Goal: Transaction & Acquisition: Download file/media

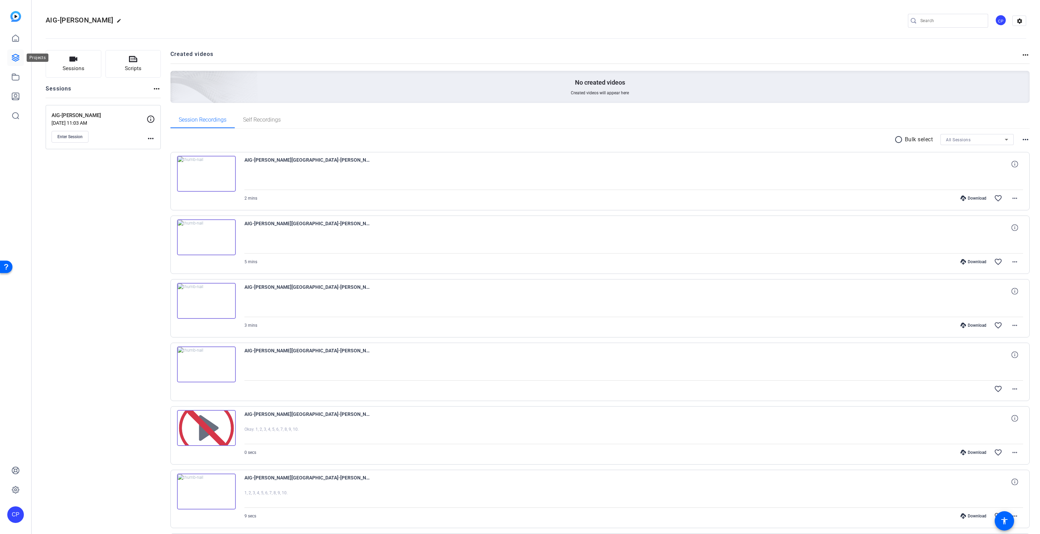
click at [17, 60] on icon at bounding box center [15, 58] width 8 height 8
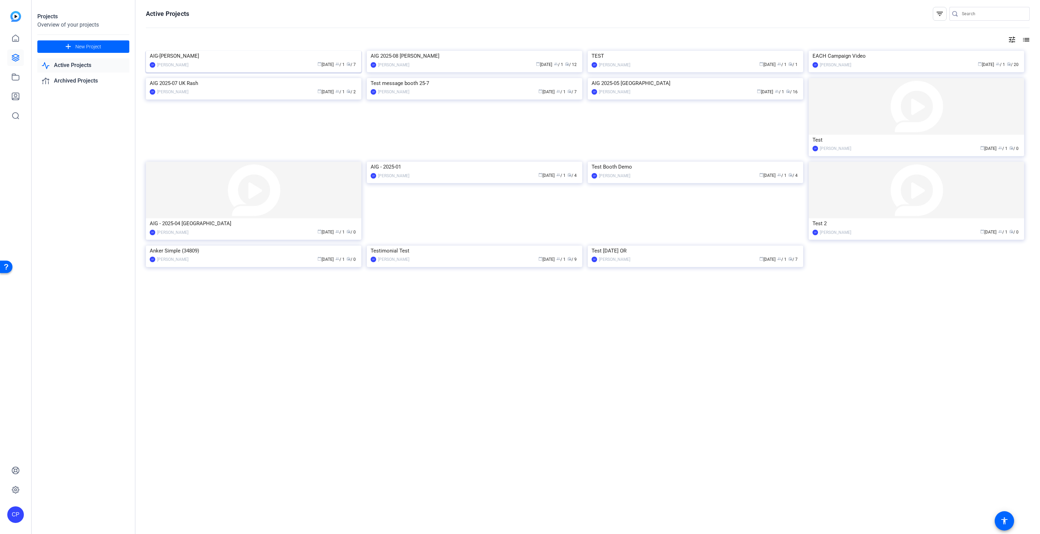
click at [245, 51] on img at bounding box center [253, 51] width 215 height 0
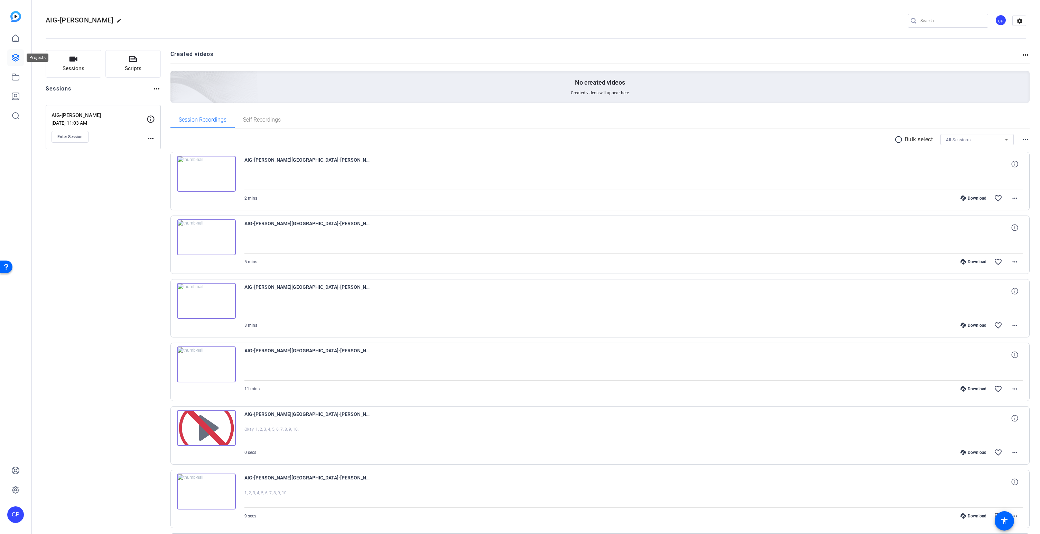
drag, startPoint x: 16, startPoint y: 60, endPoint x: 25, endPoint y: 65, distance: 9.4
click at [16, 60] on icon at bounding box center [15, 57] width 7 height 7
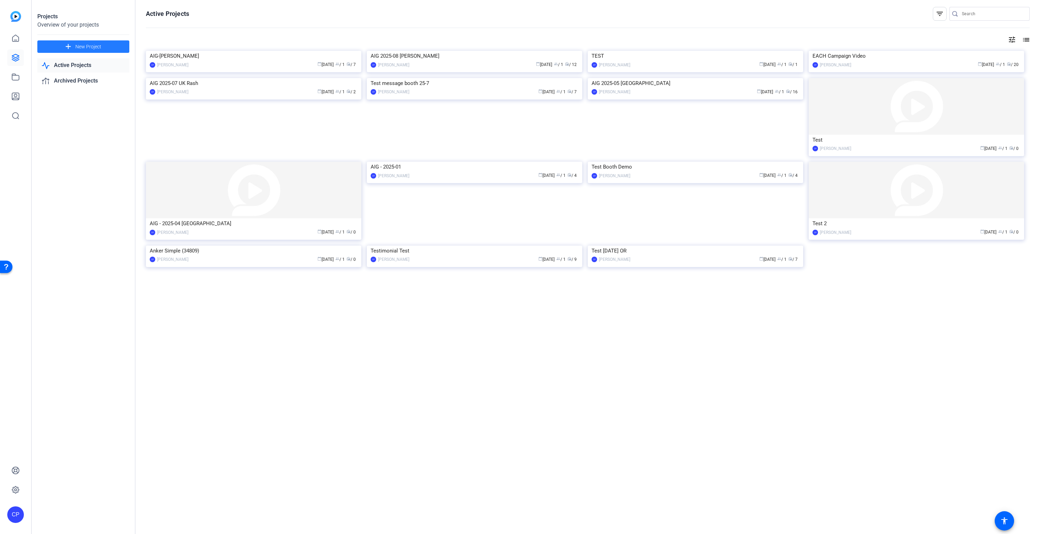
click at [87, 47] on span "New Project" at bounding box center [88, 46] width 26 height 7
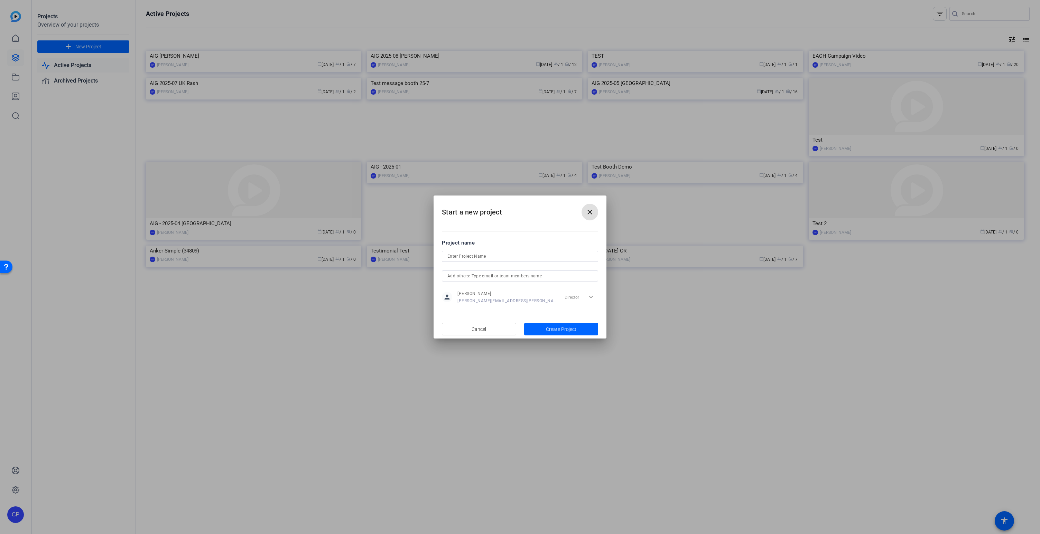
click at [491, 257] on input at bounding box center [519, 256] width 145 height 8
type input "test 2"
click at [555, 329] on span "Create Project" at bounding box center [561, 329] width 30 height 7
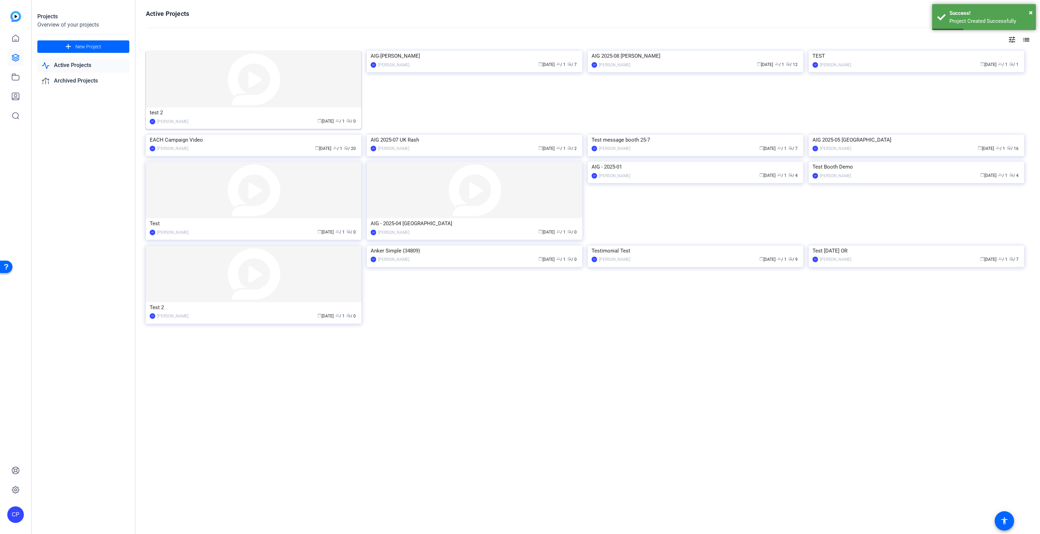
click at [235, 83] on img at bounding box center [253, 79] width 215 height 57
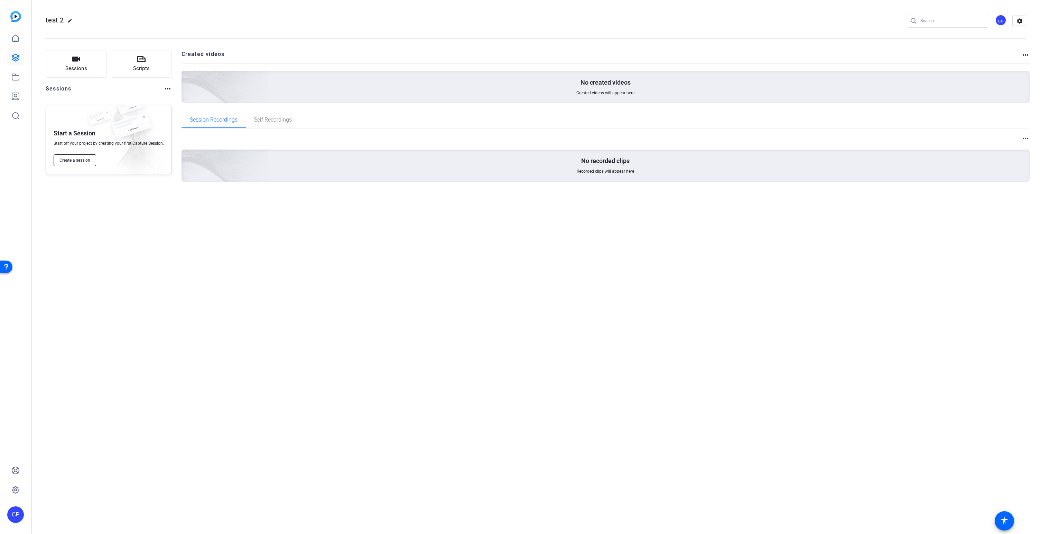
click at [73, 162] on span "Create a session" at bounding box center [74, 161] width 31 height 6
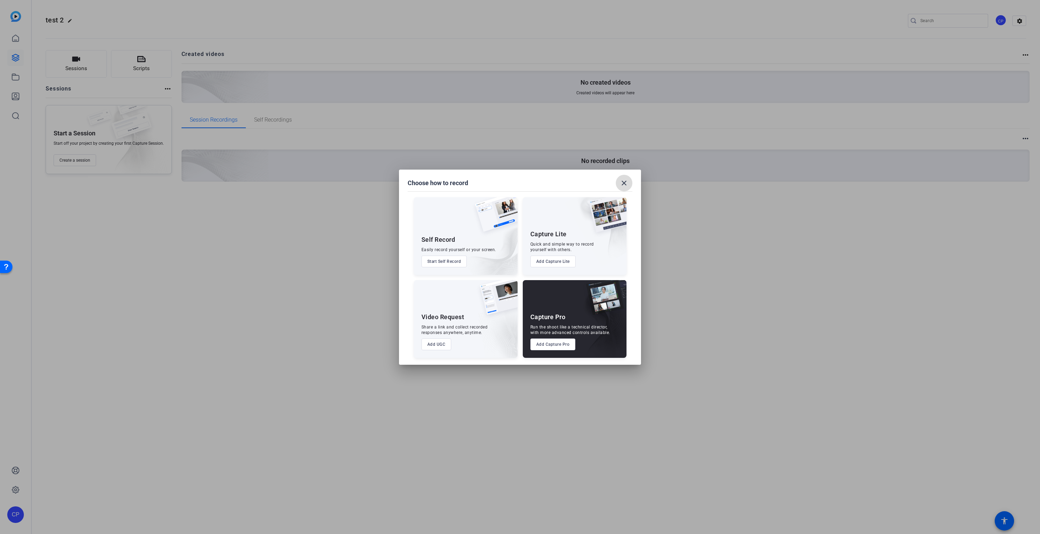
click at [622, 183] on mat-icon "close" at bounding box center [624, 183] width 8 height 8
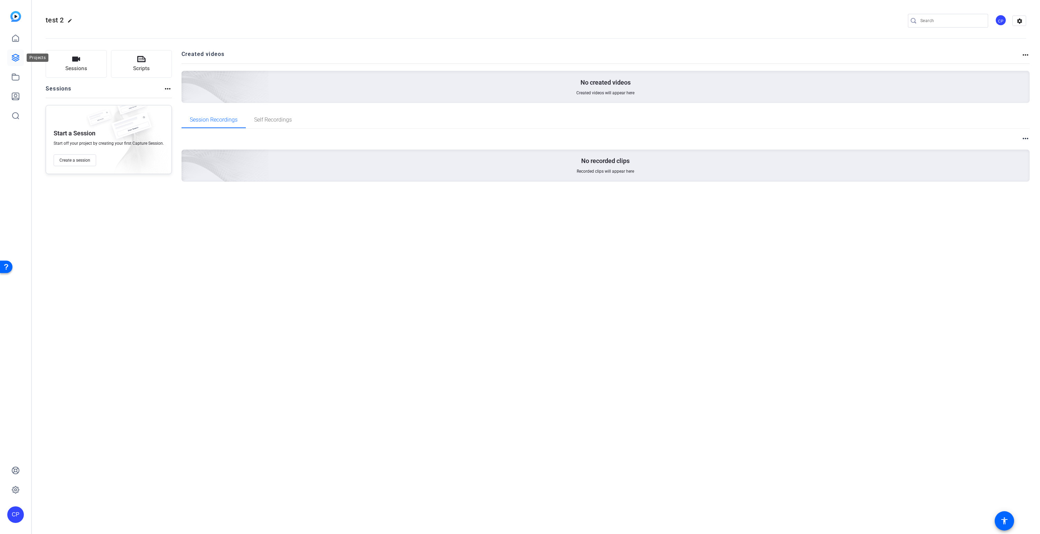
click at [15, 56] on icon at bounding box center [15, 58] width 8 height 8
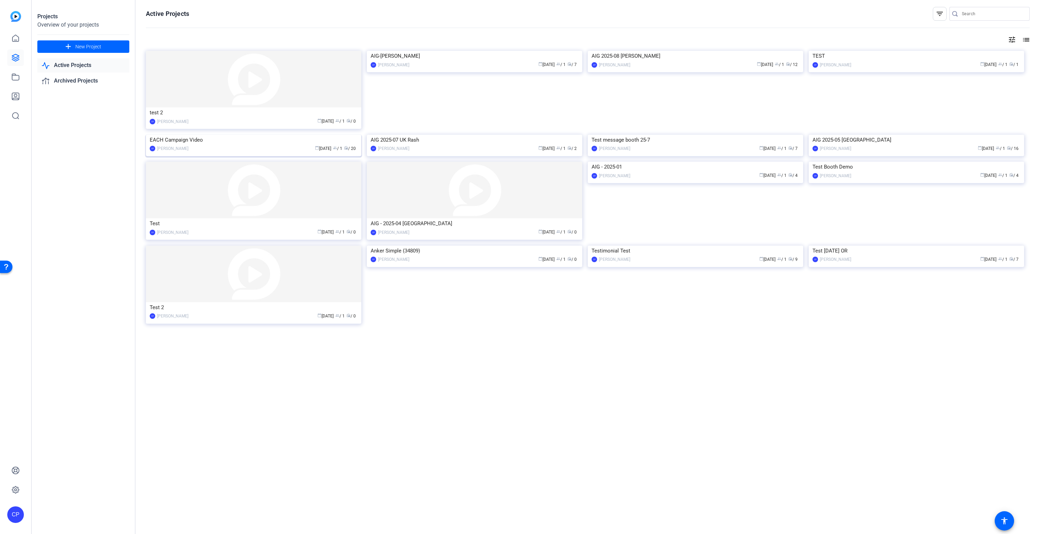
click at [254, 135] on img at bounding box center [253, 135] width 215 height 0
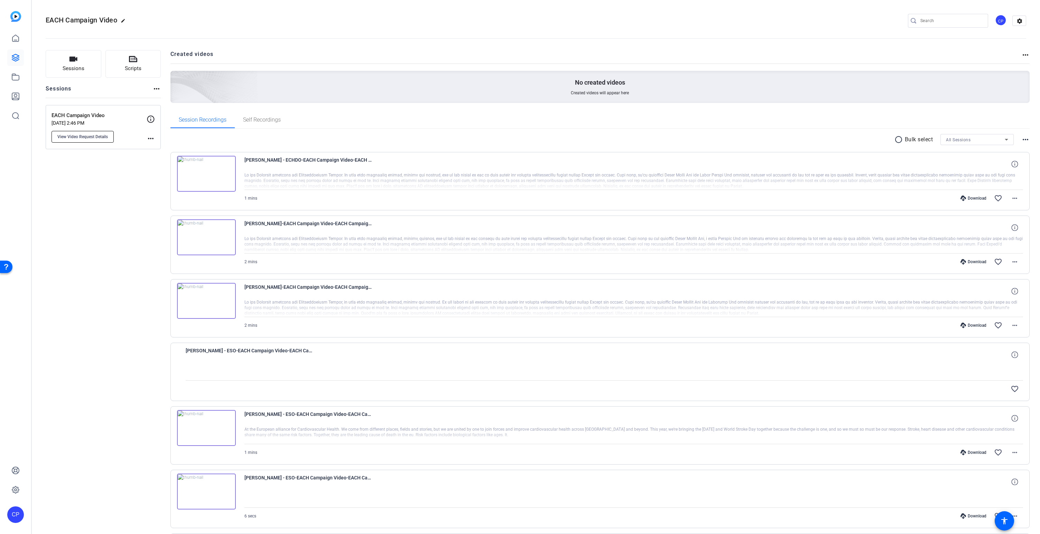
click at [94, 138] on span "View Video Request Details" at bounding box center [82, 137] width 50 height 6
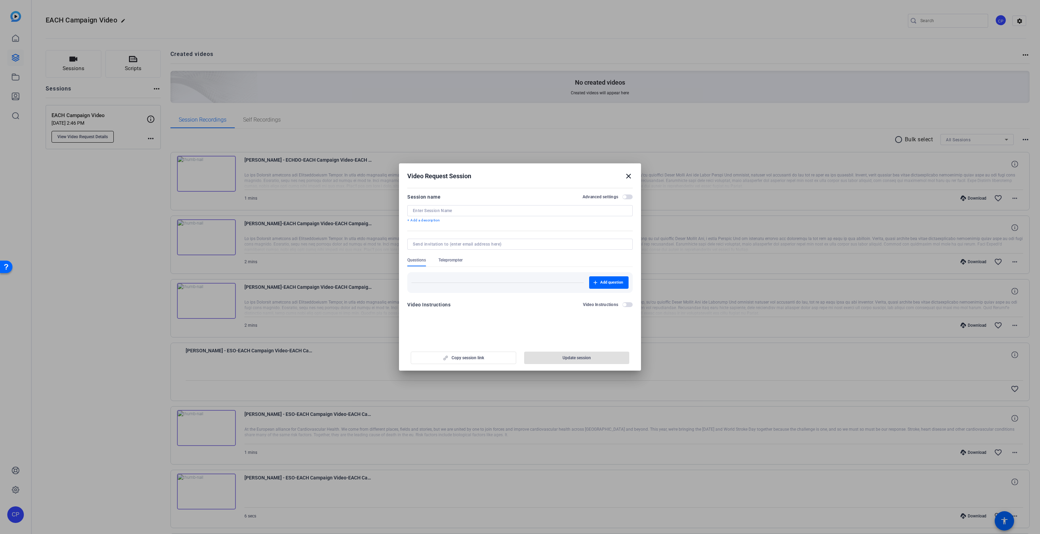
type input "EACH Campaign Video"
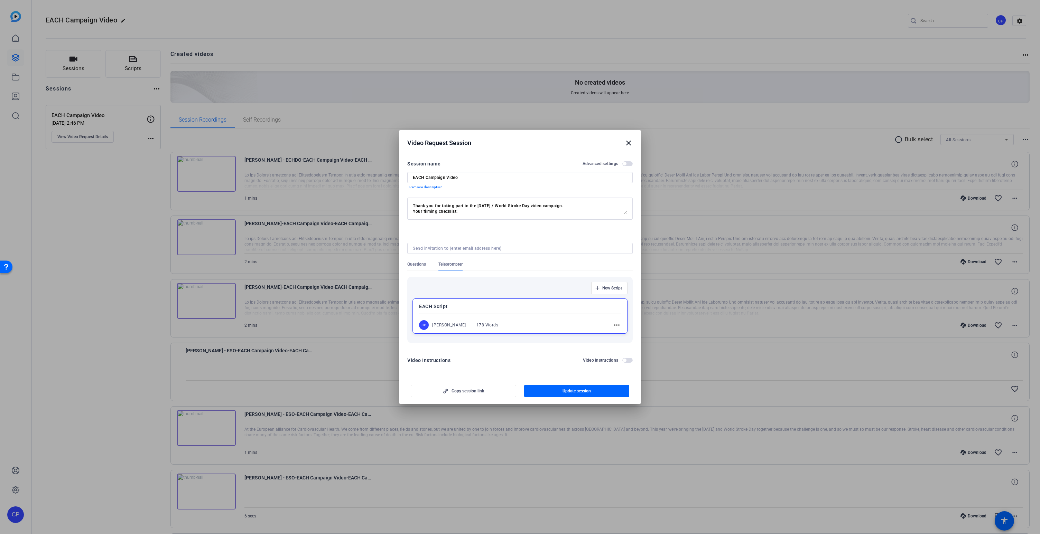
click at [618, 325] on mat-icon "more_horiz" at bounding box center [616, 325] width 8 height 8
click at [636, 309] on div at bounding box center [520, 267] width 1040 height 534
click at [626, 142] on mat-icon "close" at bounding box center [628, 143] width 8 height 8
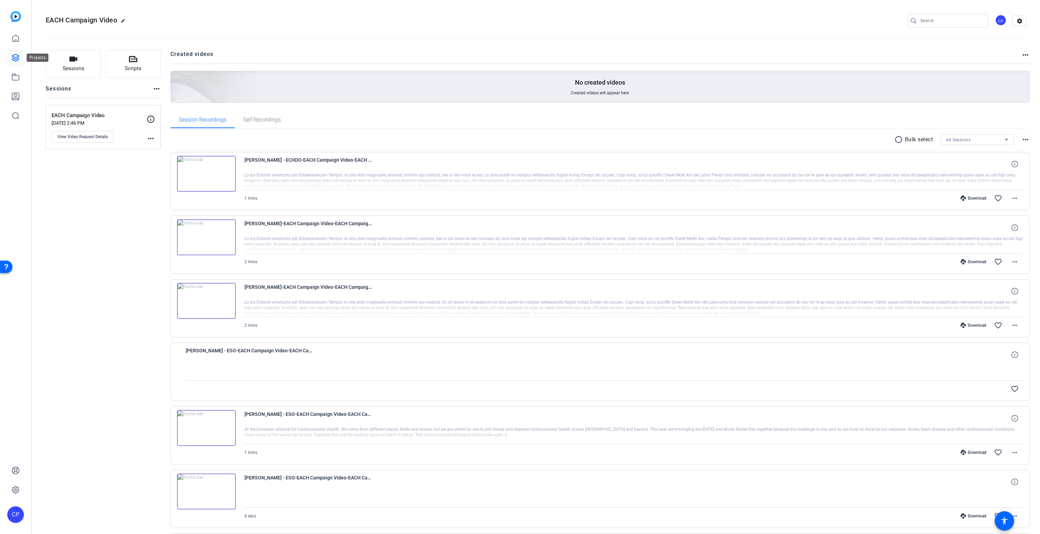
click at [13, 58] on icon at bounding box center [15, 57] width 7 height 7
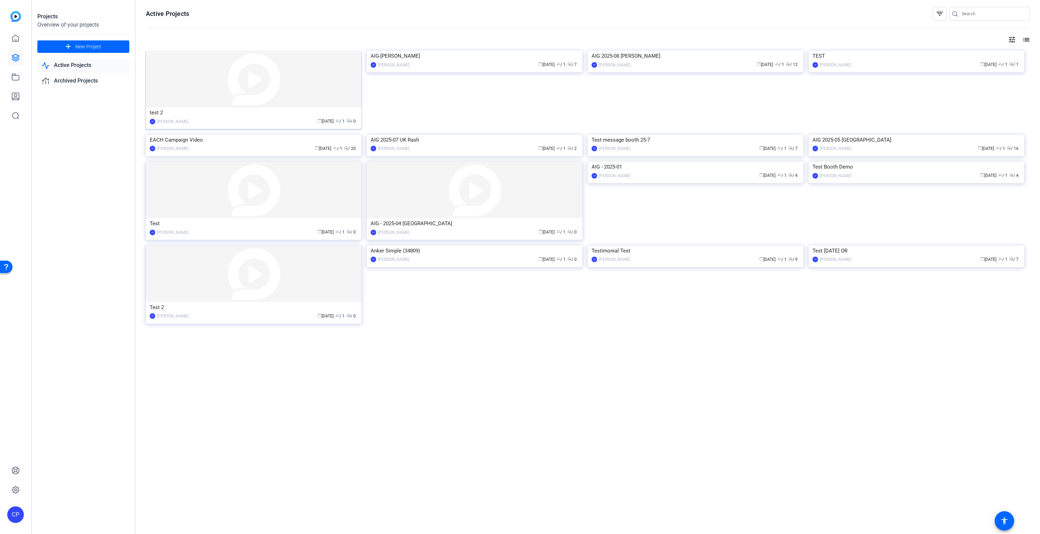
click at [257, 80] on img at bounding box center [253, 79] width 215 height 57
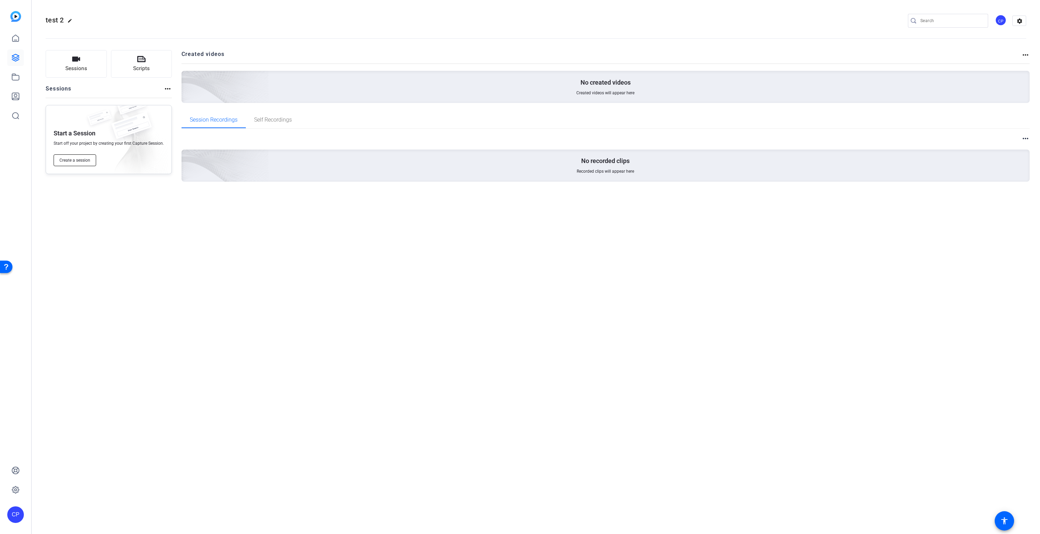
click at [80, 159] on span "Create a session" at bounding box center [74, 161] width 31 height 6
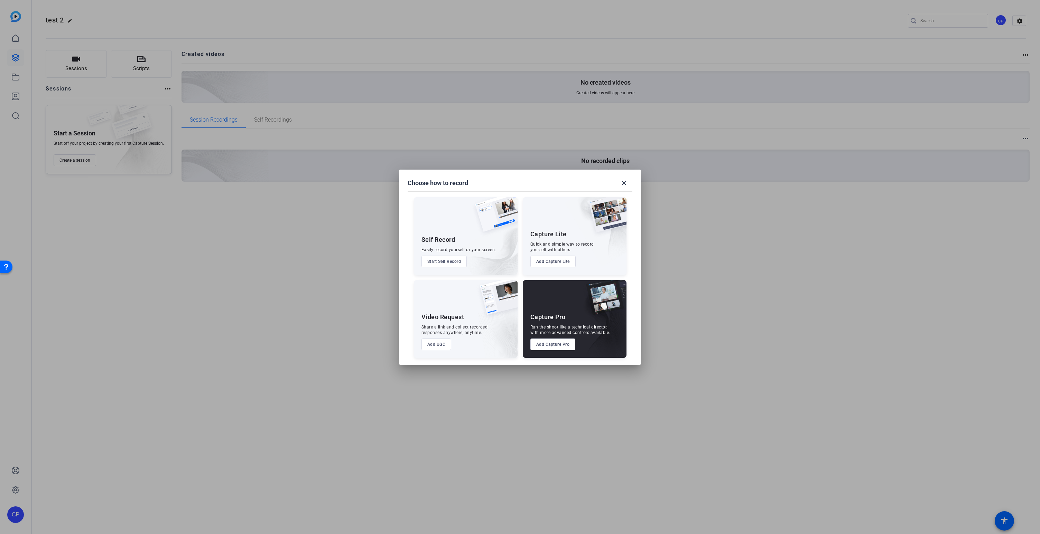
click at [553, 345] on button "Add Capture Pro" at bounding box center [552, 345] width 45 height 12
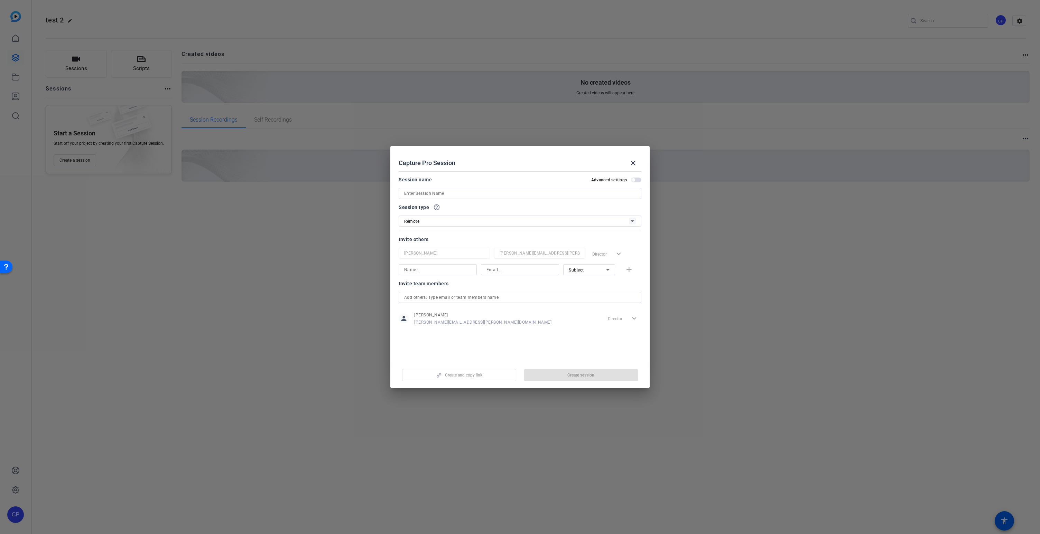
click at [408, 269] on input at bounding box center [437, 270] width 67 height 8
type input "csp"
type input "cspulleyn@gmail.com"
click at [435, 194] on input at bounding box center [520, 193] width 232 height 8
type input "test2"
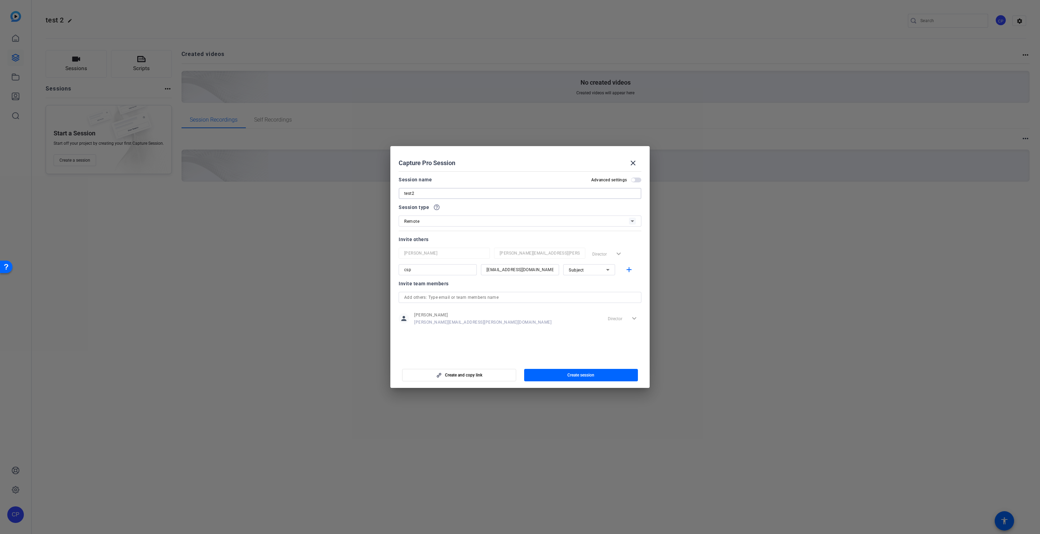
click at [581, 374] on span "Create session" at bounding box center [580, 376] width 27 height 6
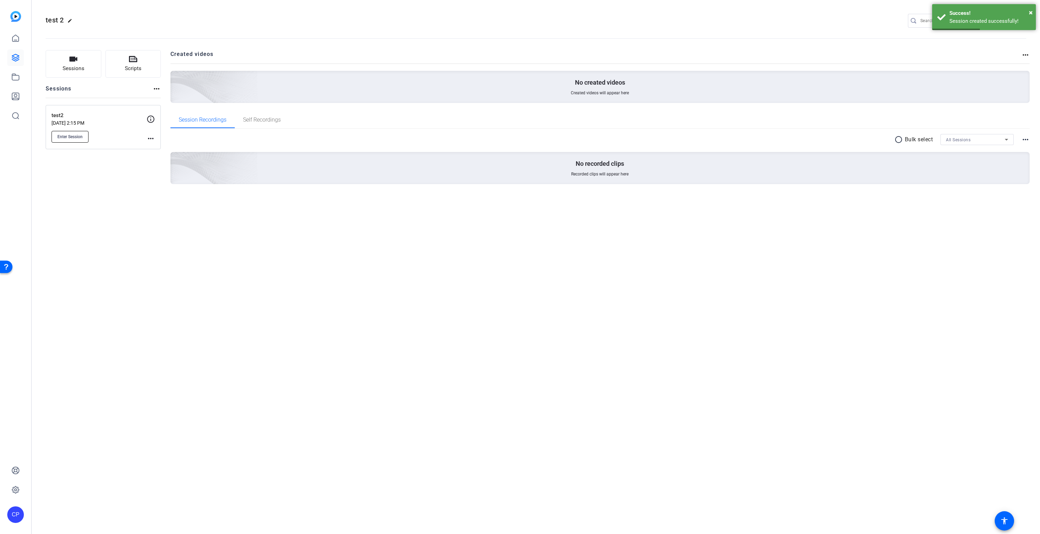
click at [69, 140] on button "Enter Session" at bounding box center [69, 137] width 37 height 12
click at [72, 134] on span "Enter Session" at bounding box center [69, 137] width 25 height 6
click at [152, 136] on mat-icon "more_horiz" at bounding box center [151, 138] width 8 height 8
click at [163, 147] on span "Edit Session" at bounding box center [167, 148] width 31 height 8
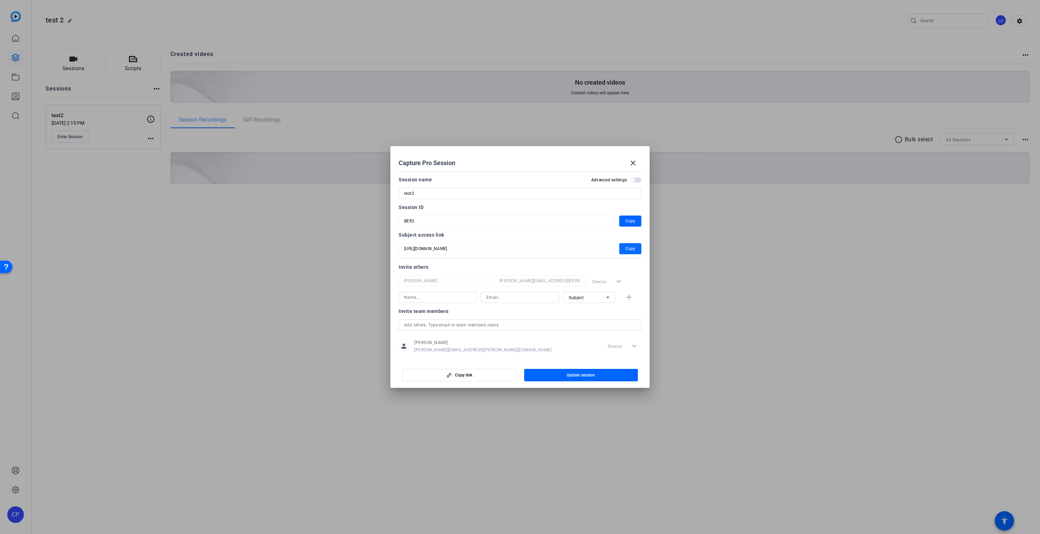
click at [628, 247] on span "Copy" at bounding box center [630, 249] width 10 height 8
drag, startPoint x: 579, startPoint y: 376, endPoint x: 573, endPoint y: 373, distance: 6.8
click at [579, 376] on span "Update session" at bounding box center [580, 376] width 28 height 6
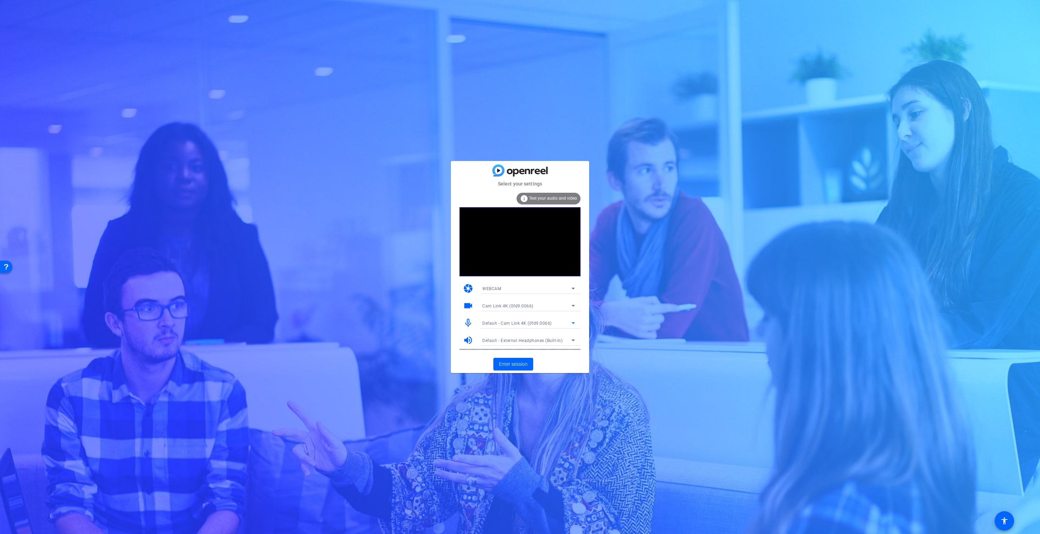
click at [509, 322] on span "Default - Cam Link 4K (0fd9:0066)" at bounding box center [516, 323] width 69 height 5
click at [497, 349] on span "LCS_USB_Audio (2e3c:4444)" at bounding box center [510, 348] width 56 height 8
click at [508, 368] on span at bounding box center [513, 364] width 40 height 17
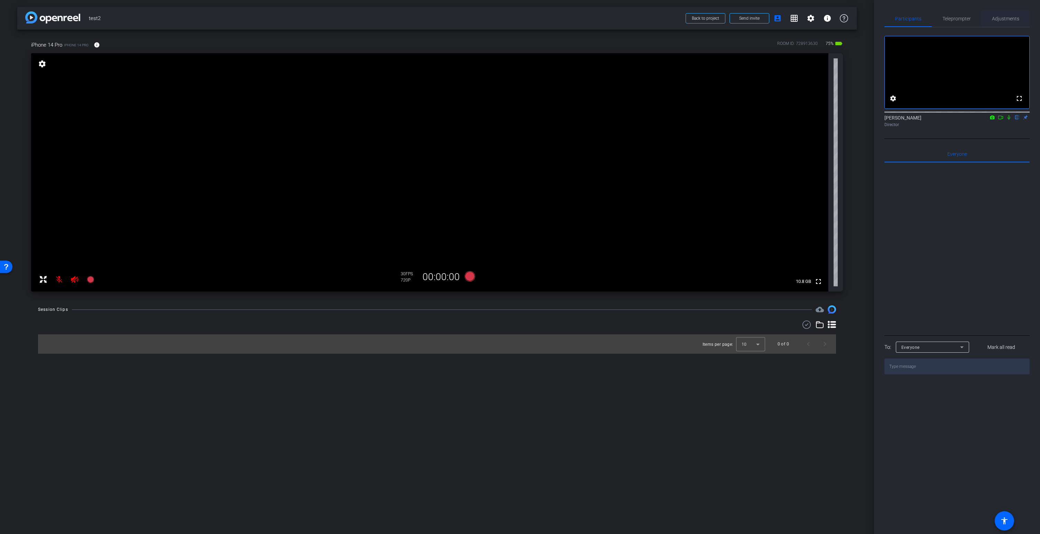
click at [1003, 19] on span "Adjustments" at bounding box center [1005, 18] width 27 height 5
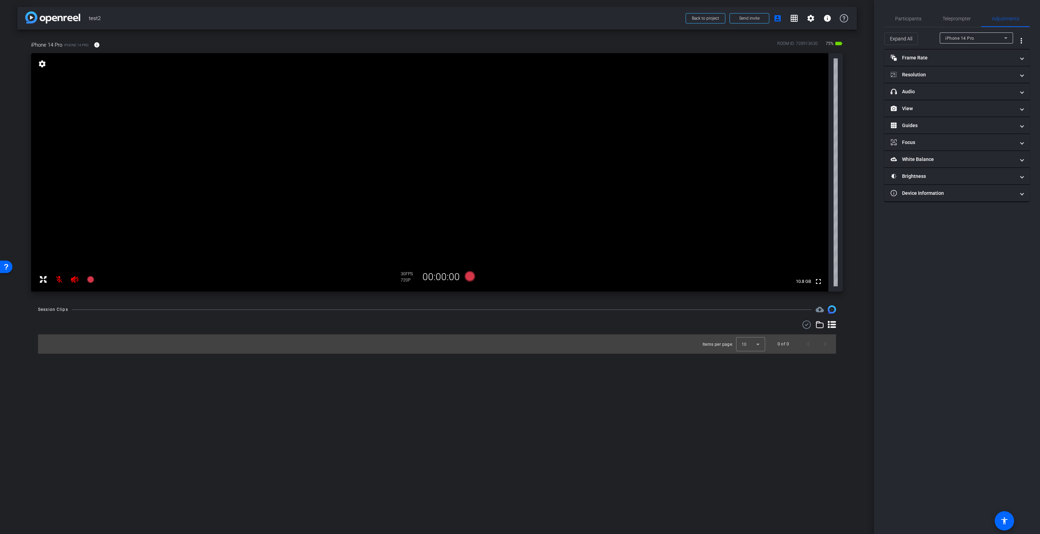
click at [979, 38] on div "iPhone 14 Pro" at bounding box center [974, 38] width 59 height 9
click at [1022, 39] on div at bounding box center [520, 267] width 1040 height 534
click at [1022, 39] on mat-icon "more_vert" at bounding box center [1021, 41] width 8 height 8
click at [1010, 55] on span "Open Floating Panel" at bounding box center [1003, 55] width 40 height 5
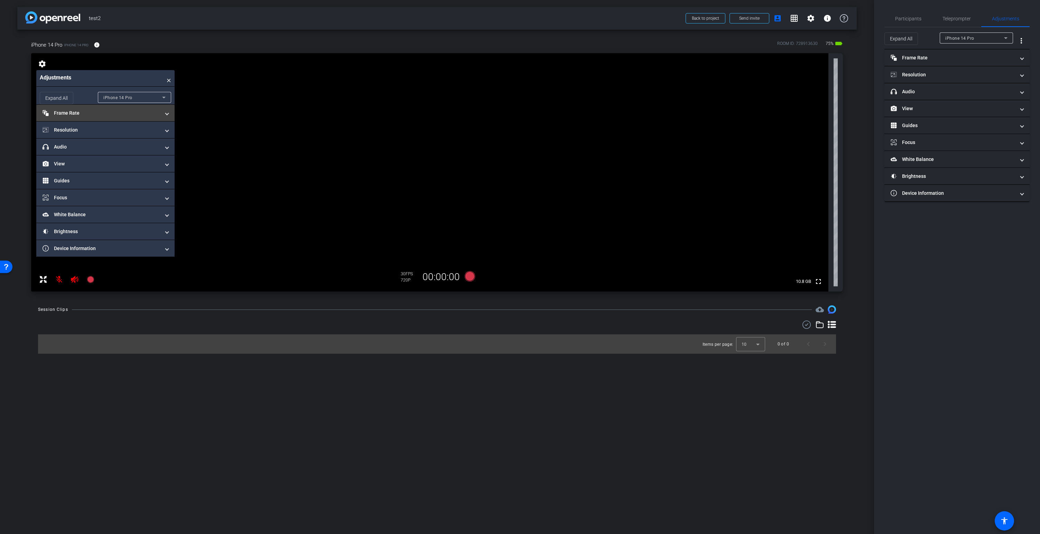
click at [81, 113] on mat-panel-title "Frame Rate Frame Rate" at bounding box center [102, 113] width 118 height 7
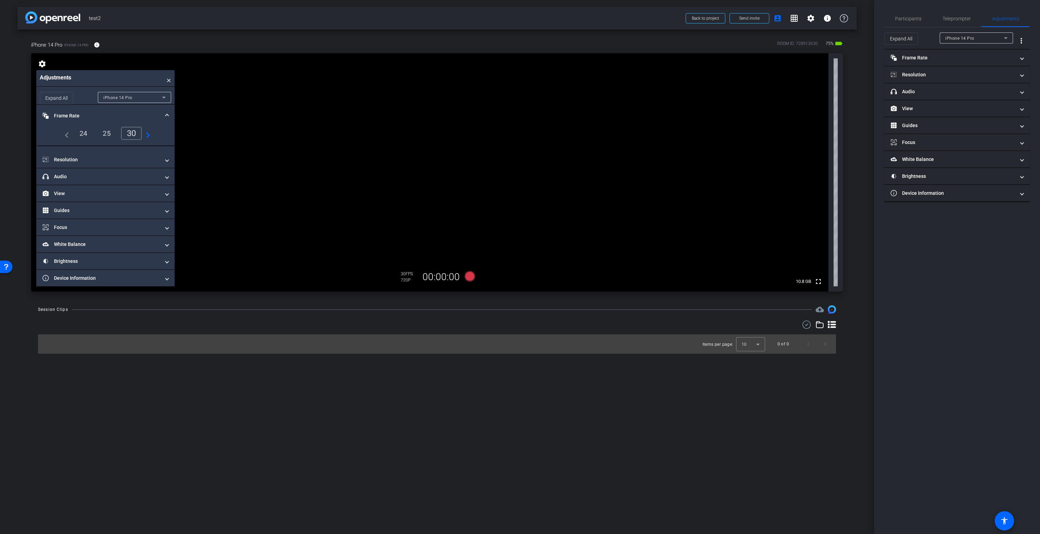
click at [107, 137] on div "25" at bounding box center [106, 134] width 18 height 12
click at [69, 163] on mat-panel-title "Resolution" at bounding box center [102, 159] width 118 height 7
click at [141, 180] on div "4k" at bounding box center [139, 180] width 18 height 12
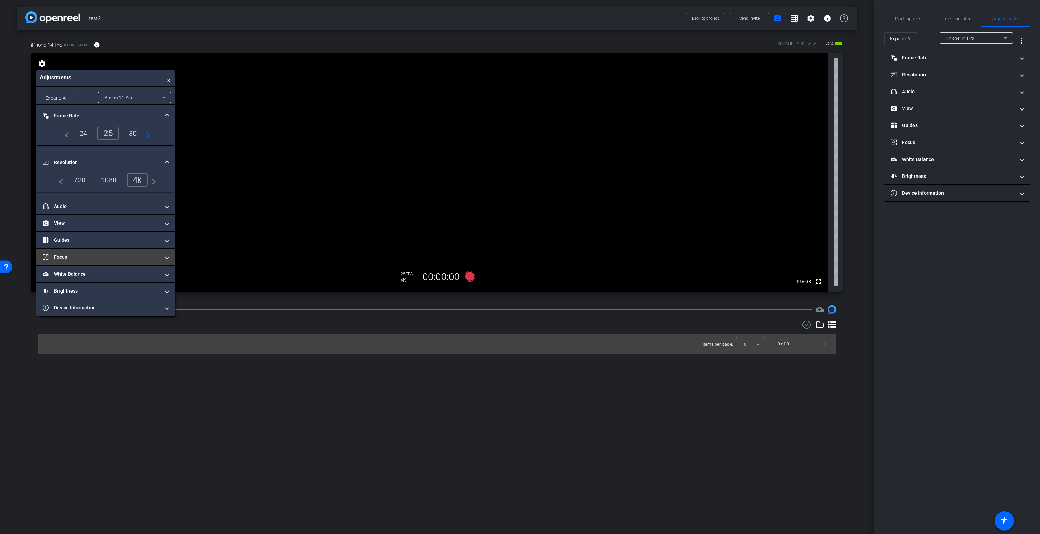
click at [89, 258] on mat-panel-title "Focus" at bounding box center [102, 257] width 118 height 7
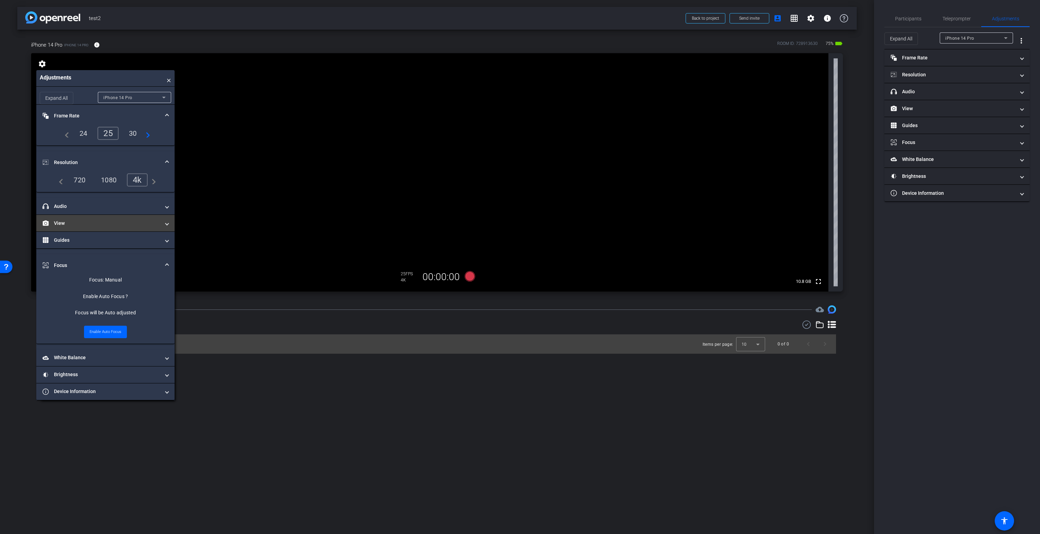
click at [82, 222] on mat-panel-title "View" at bounding box center [102, 223] width 118 height 7
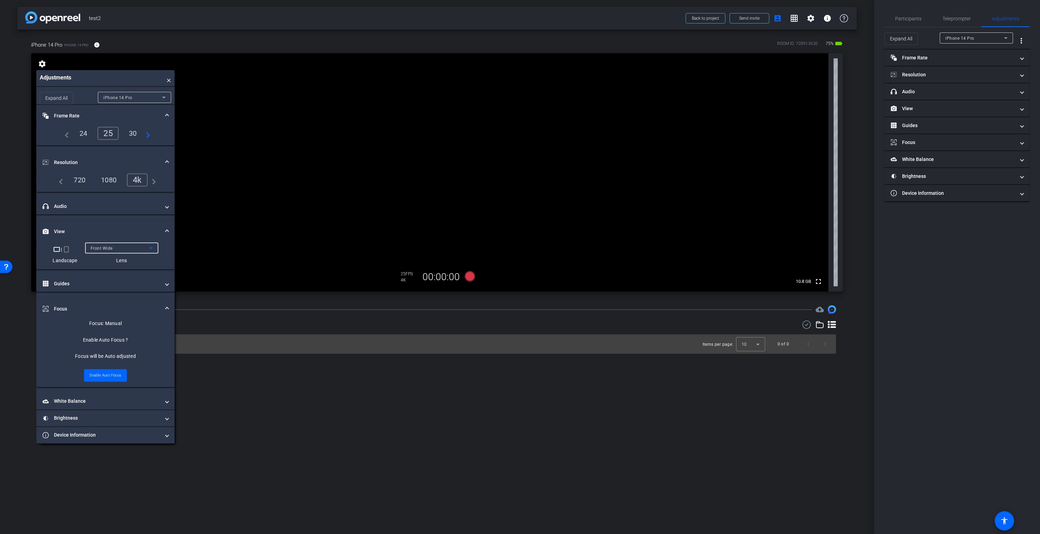
click at [133, 250] on div "Front Wide" at bounding box center [120, 248] width 59 height 9
click at [99, 260] on span "Back Wide" at bounding box center [101, 262] width 22 height 8
click at [437, 113] on video at bounding box center [429, 172] width 797 height 238
click at [597, 235] on video at bounding box center [429, 172] width 797 height 238
click at [387, 184] on video at bounding box center [429, 172] width 797 height 238
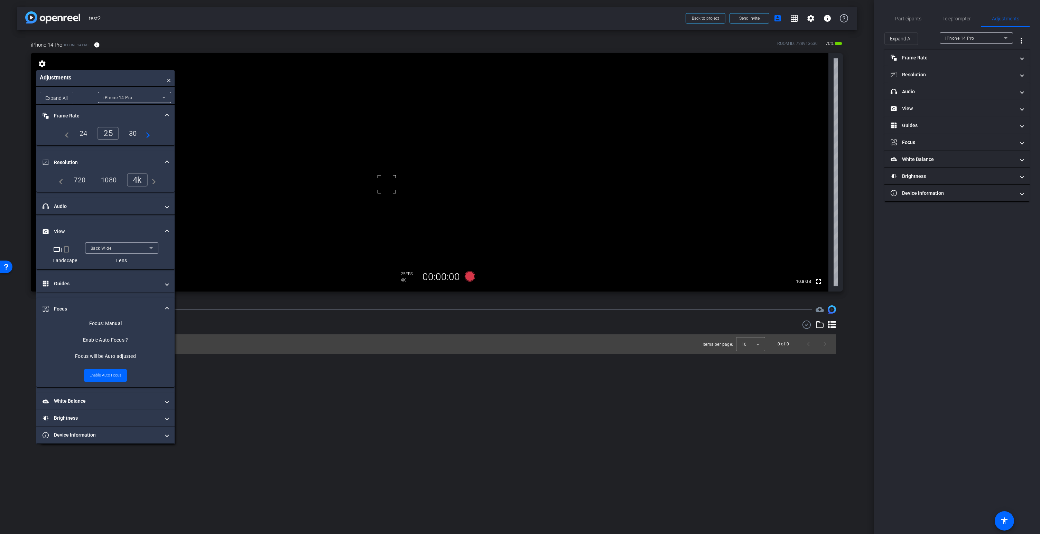
click at [359, 82] on video at bounding box center [429, 172] width 797 height 238
click at [114, 250] on div "Back Wide" at bounding box center [120, 248] width 59 height 9
click at [106, 295] on span "Back Ultra Wide" at bounding box center [106, 295] width 33 height 8
click at [122, 250] on span "Back Ultra Wide" at bounding box center [107, 248] width 32 height 5
click at [113, 273] on span "Front Wide" at bounding box center [101, 273] width 22 height 8
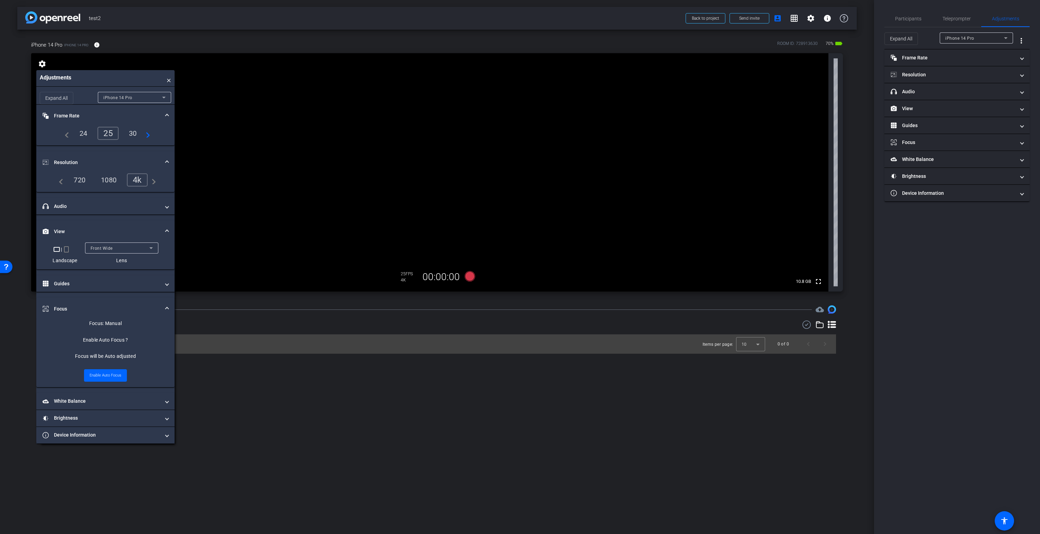
click at [444, 117] on video at bounding box center [429, 172] width 797 height 238
drag, startPoint x: 422, startPoint y: 96, endPoint x: 423, endPoint y: 105, distance: 8.7
click at [422, 96] on video at bounding box center [429, 172] width 797 height 238
drag, startPoint x: 806, startPoint y: 45, endPoint x: 837, endPoint y: 46, distance: 31.2
click at [837, 46] on div "ROOM ID: 728913630 70% battery_std" at bounding box center [810, 44] width 66 height 11
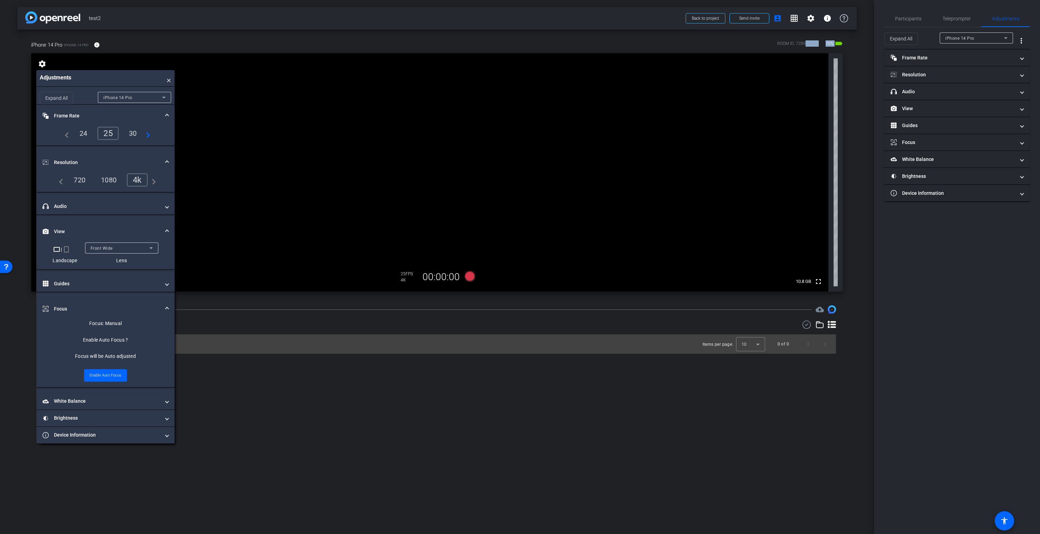
drag, startPoint x: 793, startPoint y: 280, endPoint x: 806, endPoint y: 280, distance: 13.1
click at [806, 280] on span "10.8 GB" at bounding box center [803, 282] width 20 height 8
click at [469, 279] on icon at bounding box center [470, 276] width 10 height 10
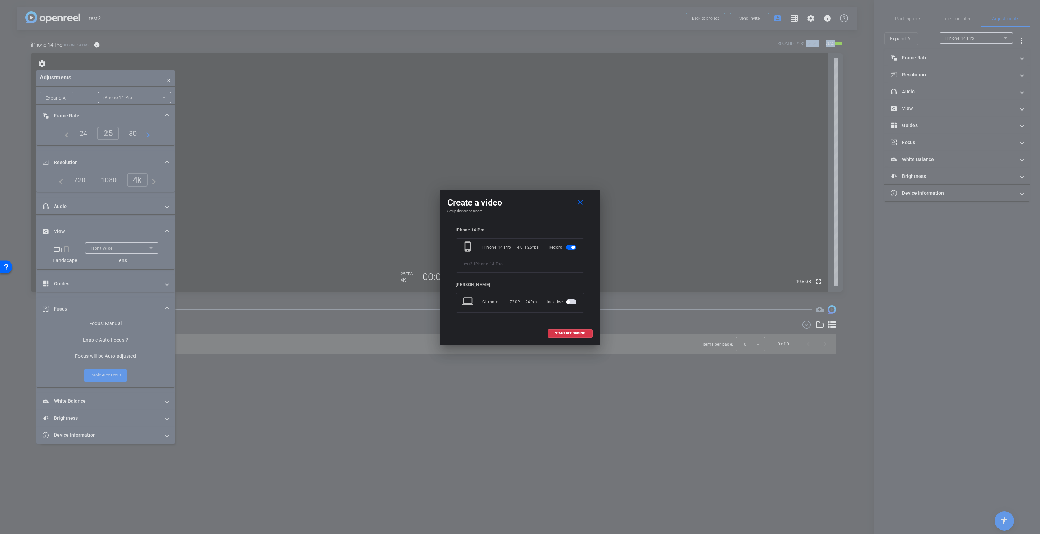
click at [571, 303] on span "button" at bounding box center [571, 302] width 10 height 5
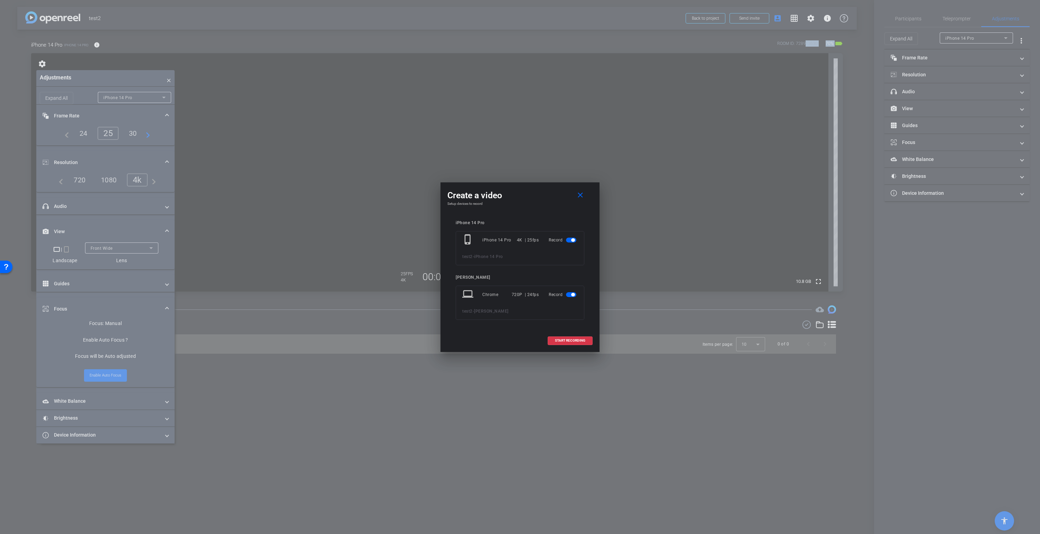
click at [573, 296] on span "button" at bounding box center [572, 294] width 3 height 3
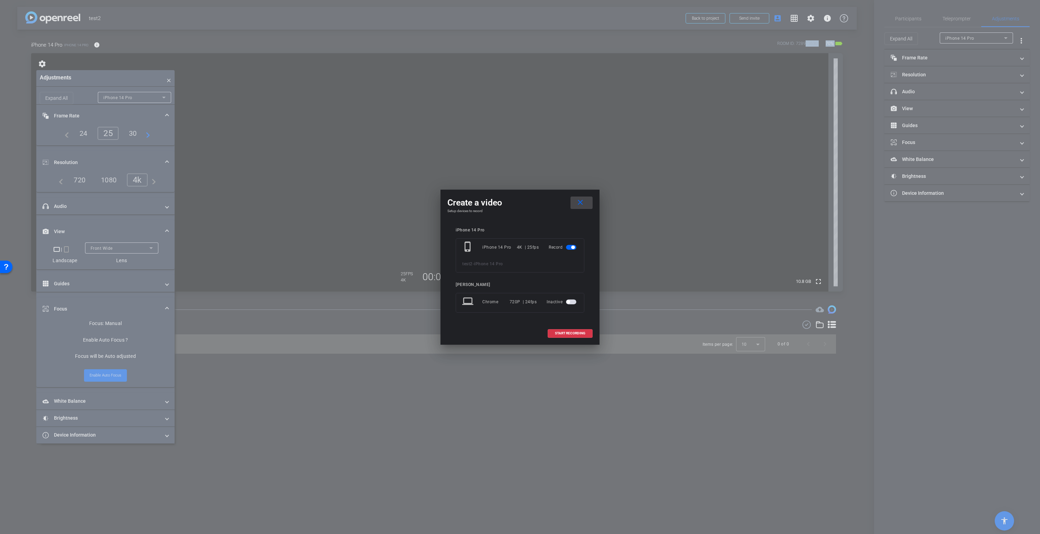
click at [579, 202] on mat-icon "close" at bounding box center [580, 202] width 9 height 9
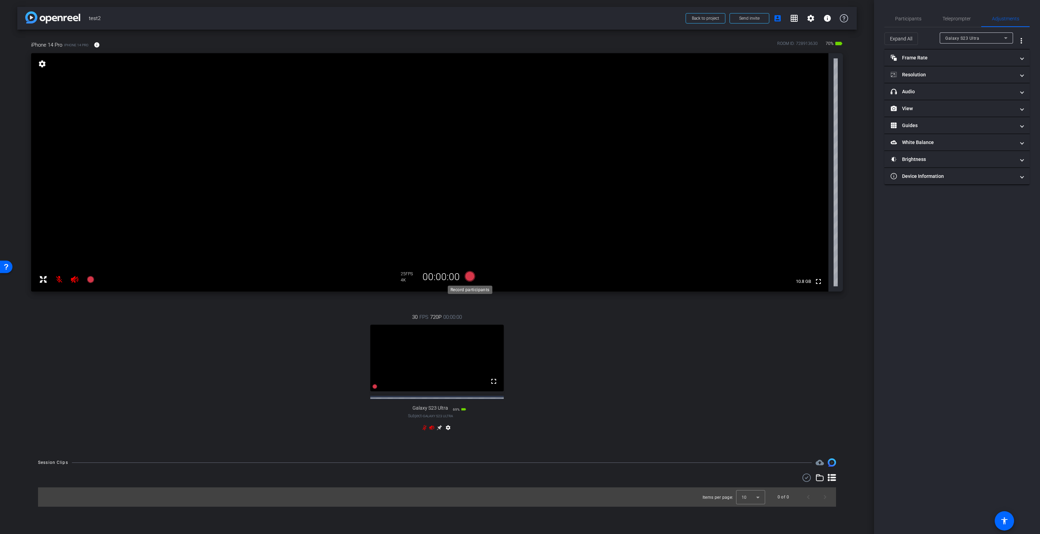
click at [468, 275] on icon at bounding box center [470, 276] width 10 height 10
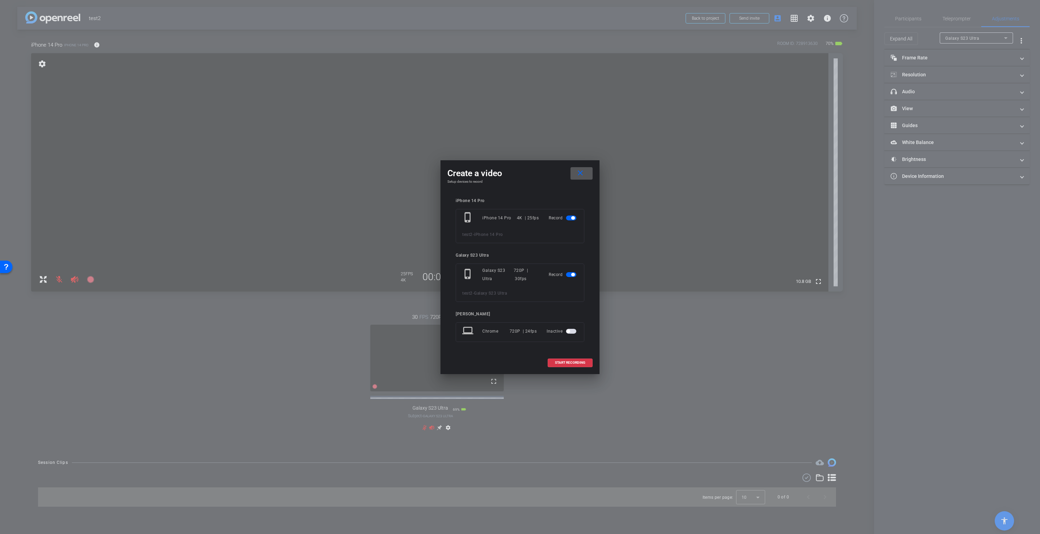
click at [583, 172] on mat-icon "close" at bounding box center [580, 173] width 9 height 9
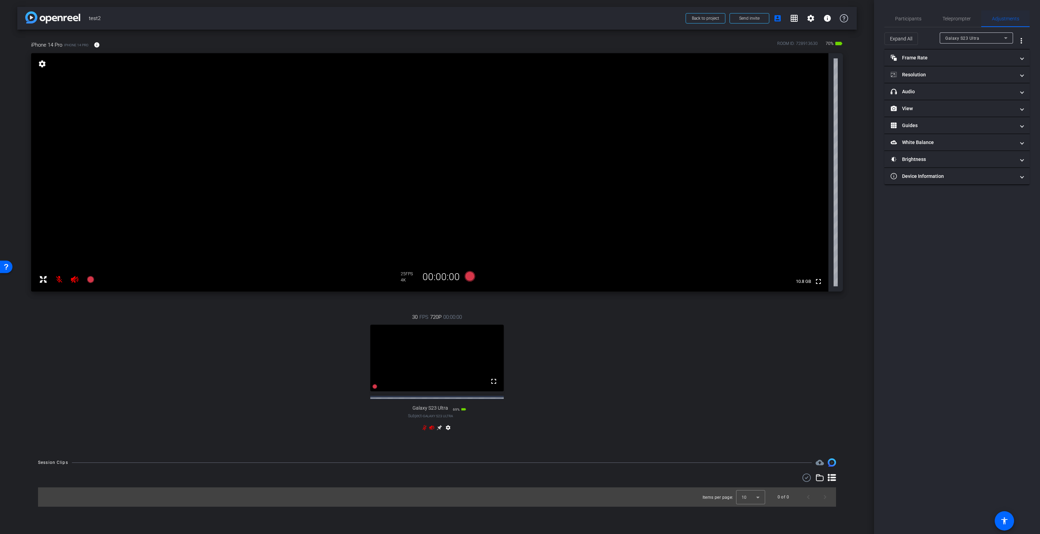
click at [1007, 19] on span "Adjustments" at bounding box center [1005, 18] width 27 height 5
click at [1022, 40] on mat-icon "more_vert" at bounding box center [1021, 41] width 8 height 8
click at [1009, 58] on span "Open Floating Panel" at bounding box center [1003, 55] width 40 height 8
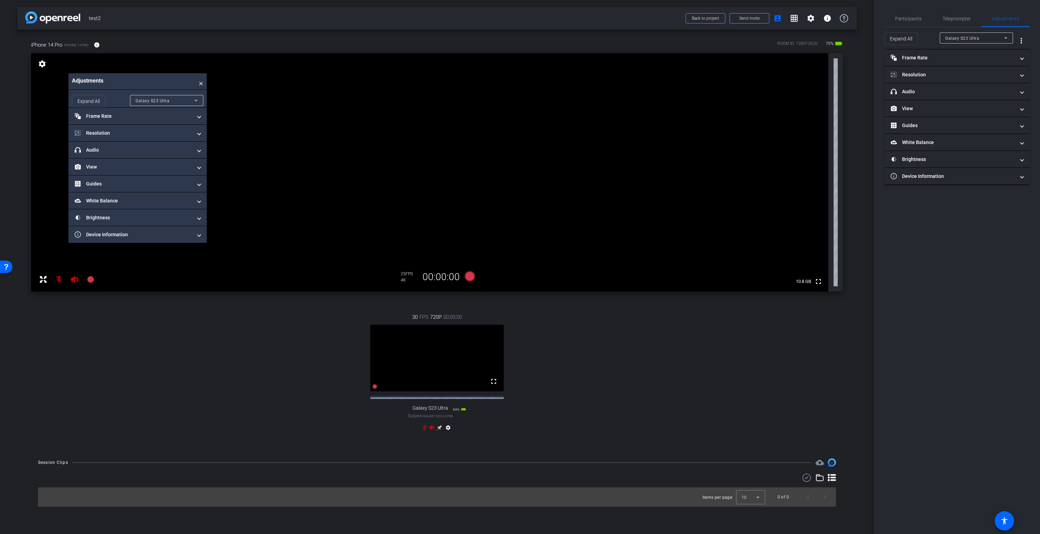
drag, startPoint x: 542, startPoint y: 447, endPoint x: 172, endPoint y: 110, distance: 499.8
click at [166, 86] on div "Adjustments ×" at bounding box center [137, 81] width 138 height 17
click at [111, 119] on mat-panel-title "Frame Rate Frame Rate" at bounding box center [133, 115] width 118 height 7
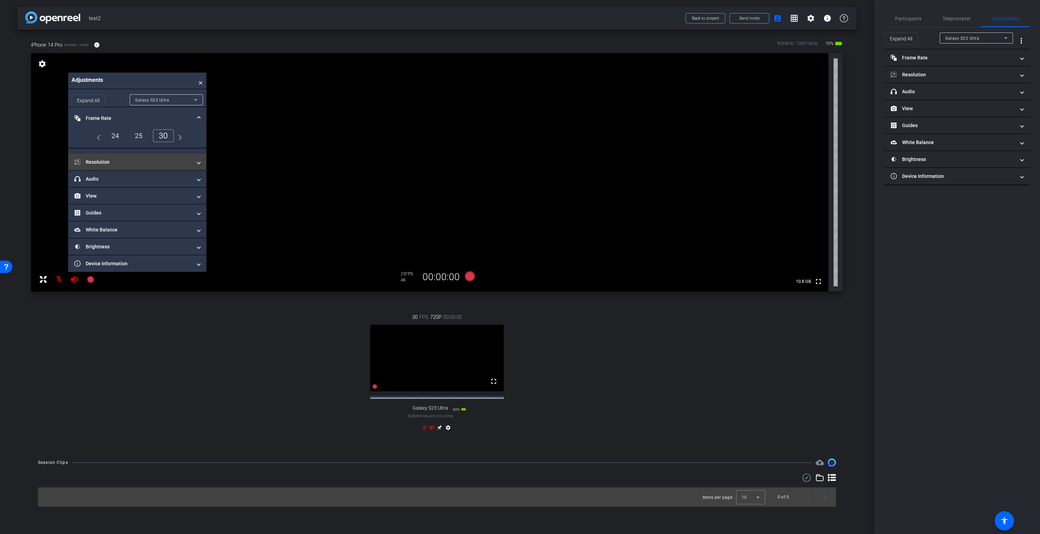
click at [102, 166] on mat-panel-title "Resolution" at bounding box center [133, 162] width 118 height 7
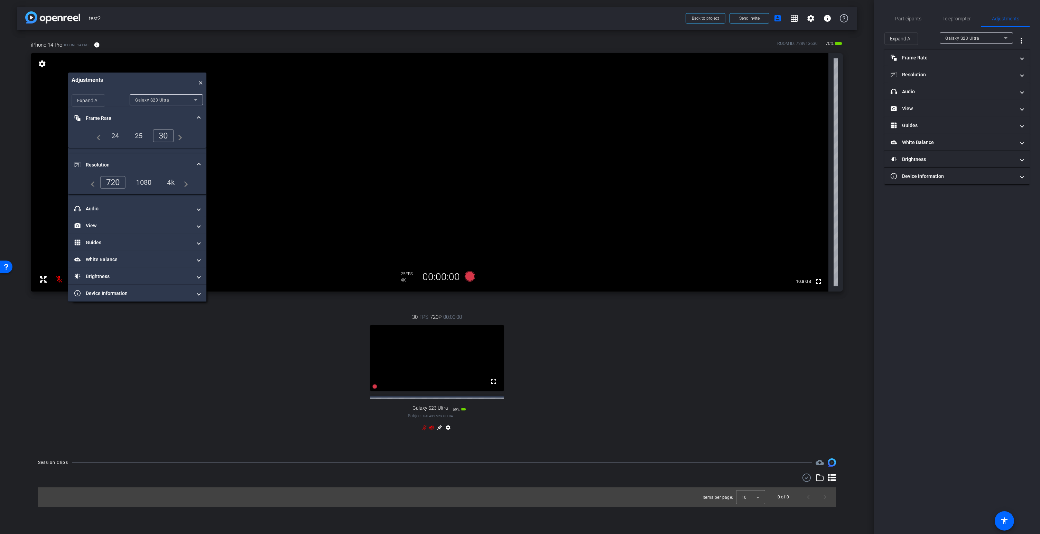
click at [174, 186] on div "4k" at bounding box center [171, 183] width 18 height 12
click at [141, 139] on div "25" at bounding box center [139, 136] width 18 height 12
click at [172, 188] on div "4k" at bounding box center [171, 183] width 18 height 12
click at [146, 189] on div "1080" at bounding box center [142, 182] width 30 height 13
click at [115, 229] on mat-panel-title "View" at bounding box center [133, 225] width 118 height 7
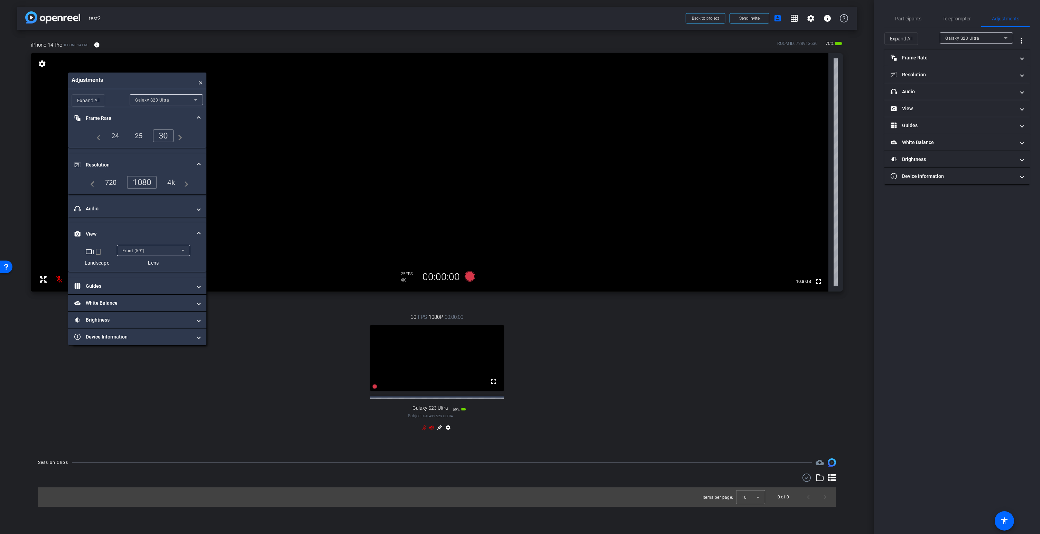
click at [152, 255] on div "Front (59°)" at bounding box center [151, 250] width 59 height 9
click at [159, 255] on div "Back Ultra Wide (103°)" at bounding box center [151, 250] width 59 height 9
click at [147, 235] on div at bounding box center [520, 267] width 1040 height 534
click at [432, 348] on video at bounding box center [436, 358] width 133 height 67
click at [122, 213] on mat-panel-title "headphone icon Audio" at bounding box center [133, 208] width 118 height 7
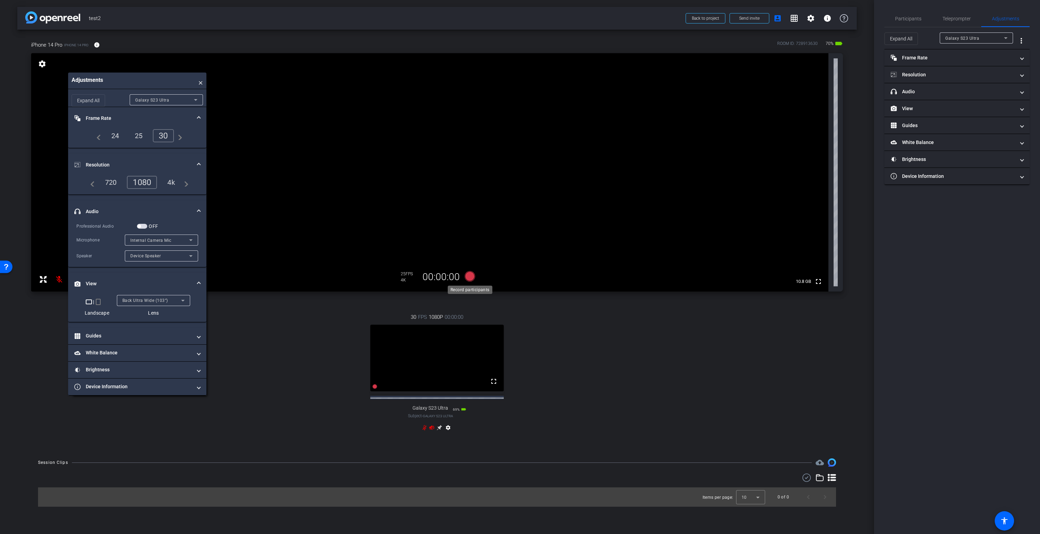
click at [469, 277] on icon at bounding box center [470, 276] width 10 height 10
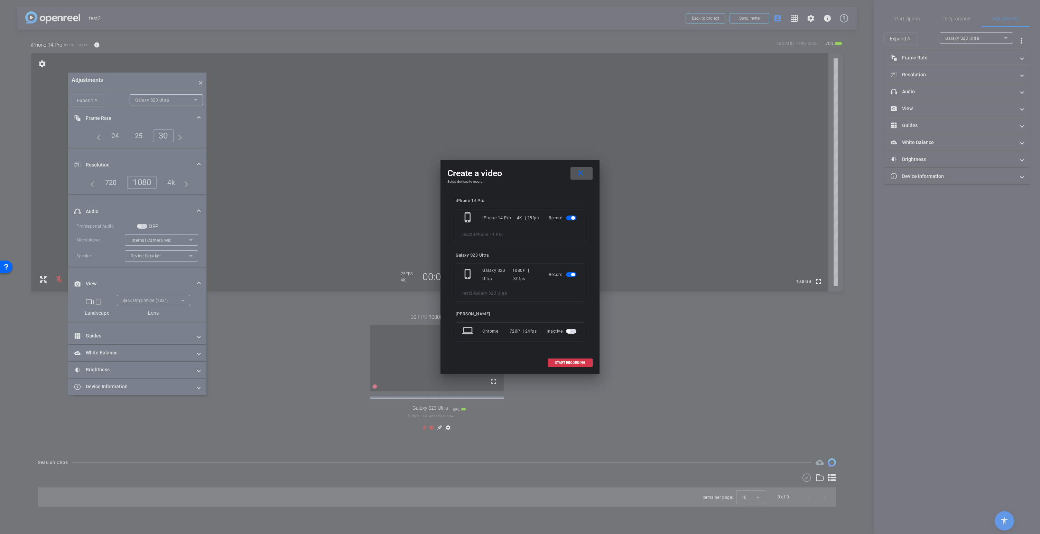
click at [584, 172] on span at bounding box center [581, 173] width 22 height 17
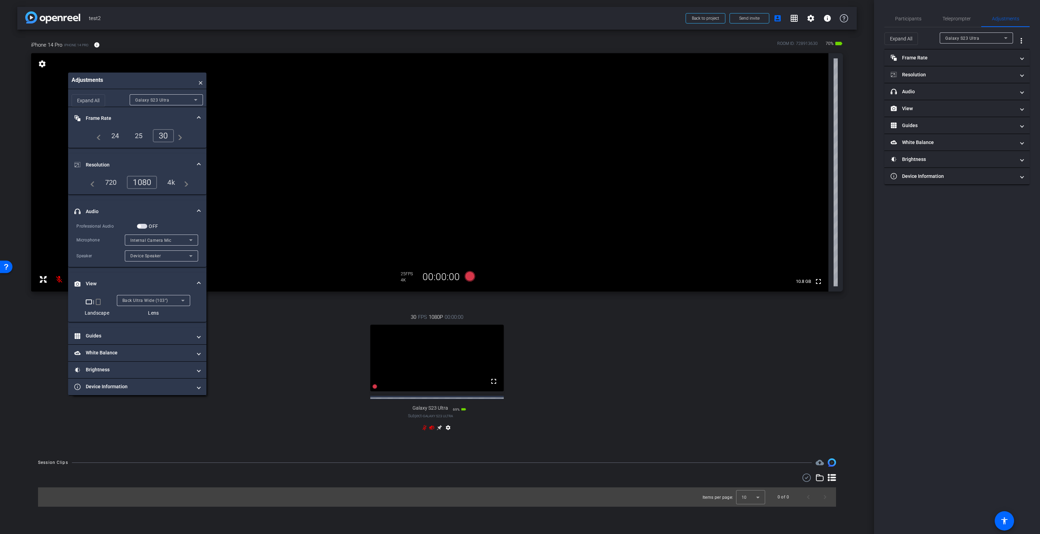
click at [136, 140] on div "25" at bounding box center [139, 136] width 18 height 12
click at [469, 274] on icon at bounding box center [470, 276] width 10 height 10
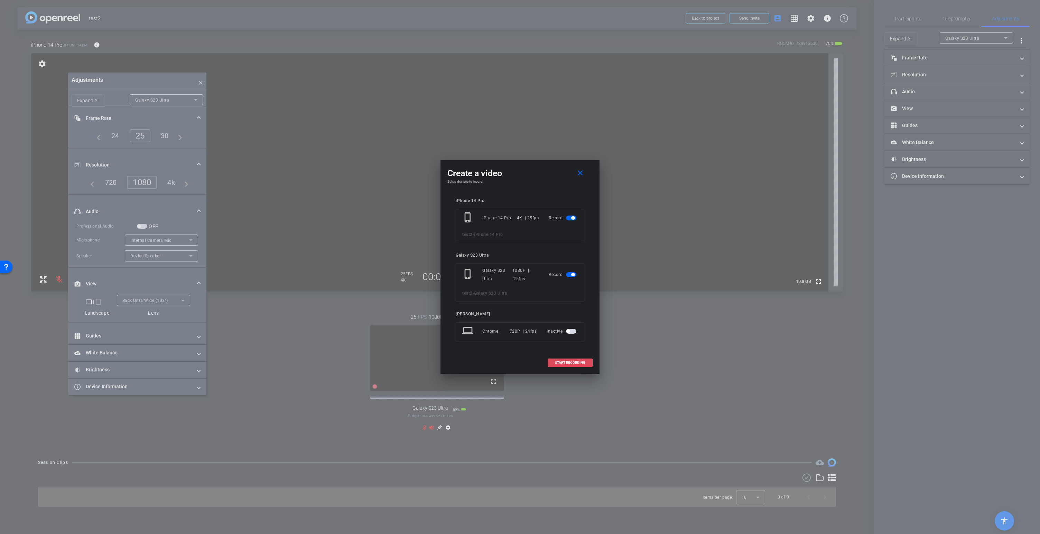
click at [572, 359] on span at bounding box center [570, 363] width 44 height 17
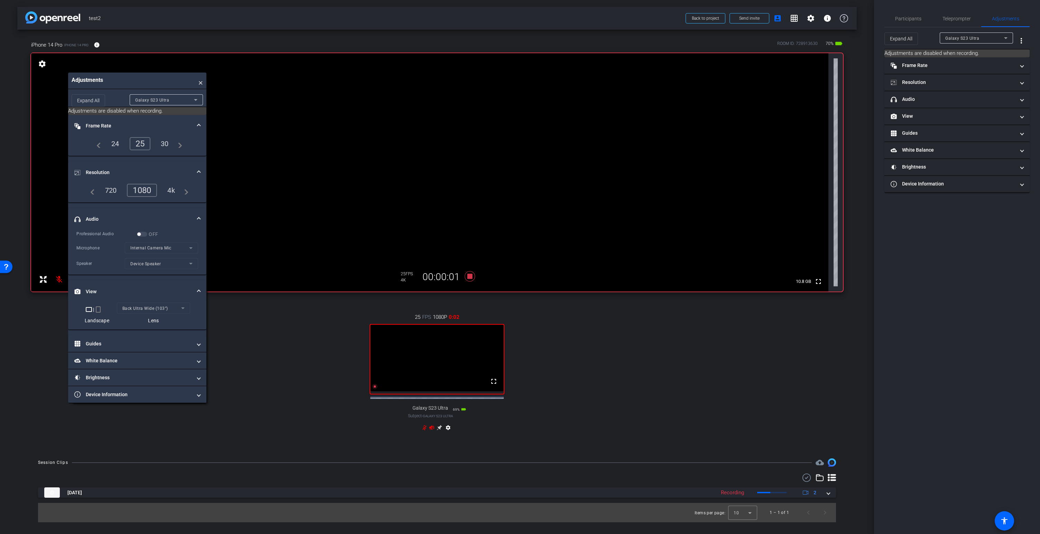
click at [425, 431] on icon at bounding box center [425, 428] width 6 height 6
click at [471, 276] on icon at bounding box center [470, 276] width 10 height 10
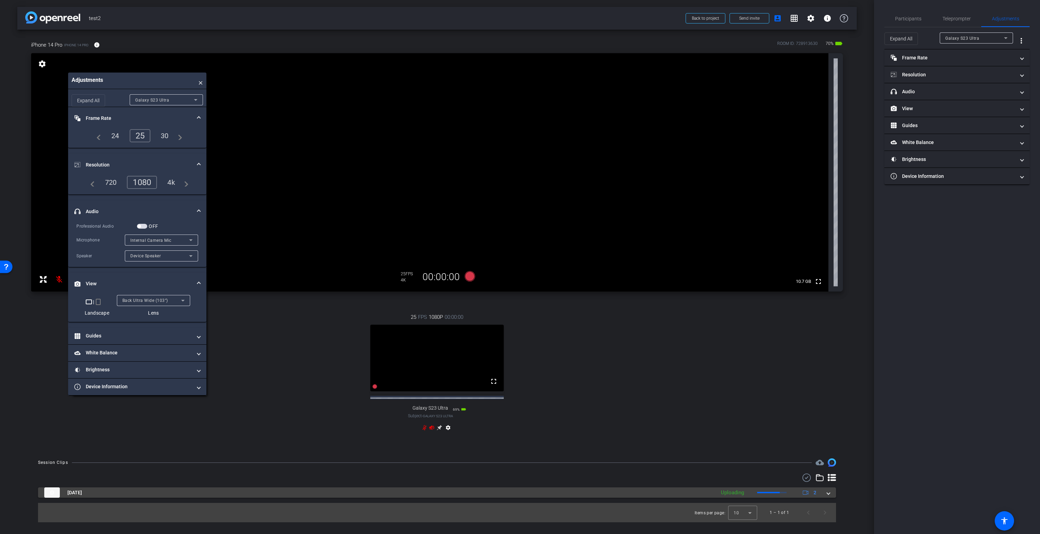
click at [829, 497] on span at bounding box center [828, 492] width 3 height 7
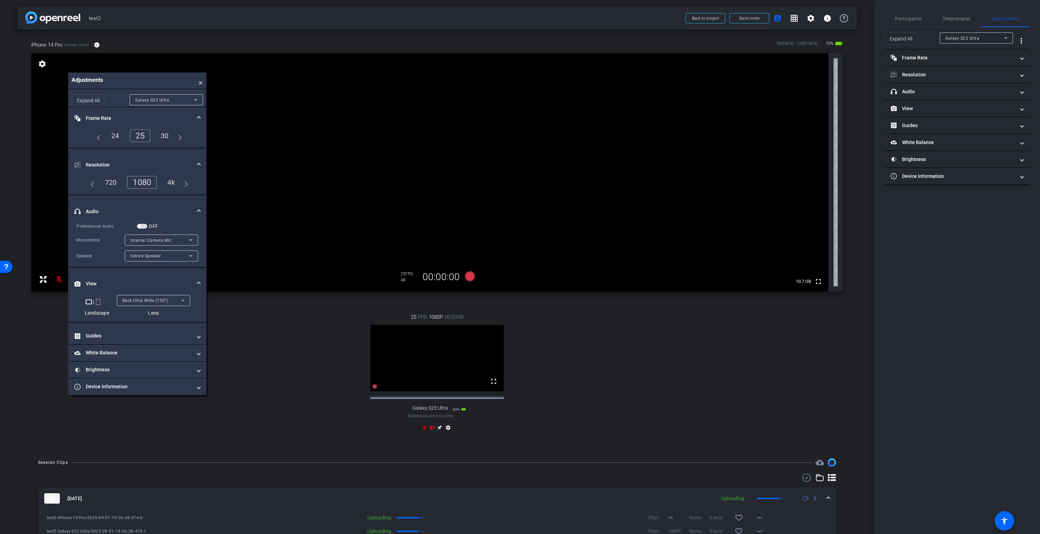
scroll to position [44, 0]
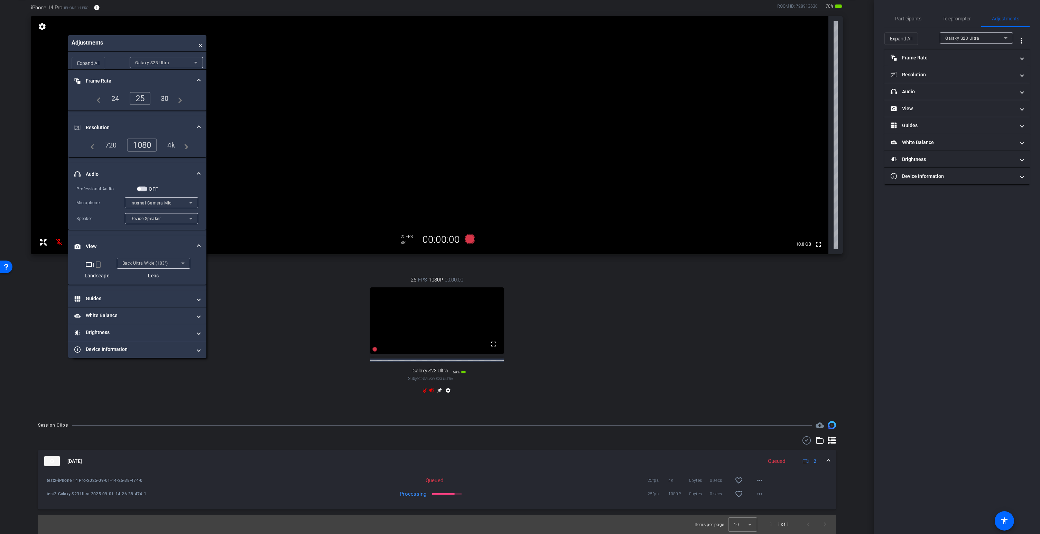
click at [172, 147] on div "4k" at bounding box center [171, 145] width 18 height 12
click at [250, 285] on div "25 FPS 4K 00:00:00 fullscreen Galaxy S23 Ultra Subject - Galaxy S23 Ultra 69% b…" at bounding box center [437, 336] width 812 height 143
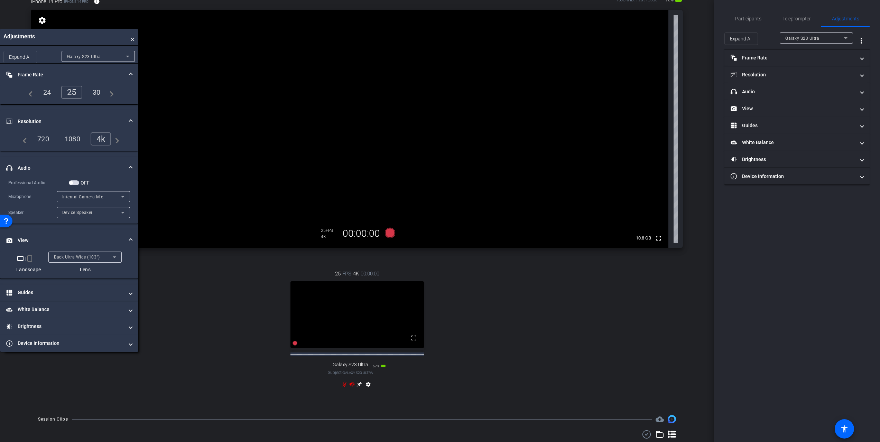
scroll to position [0, 0]
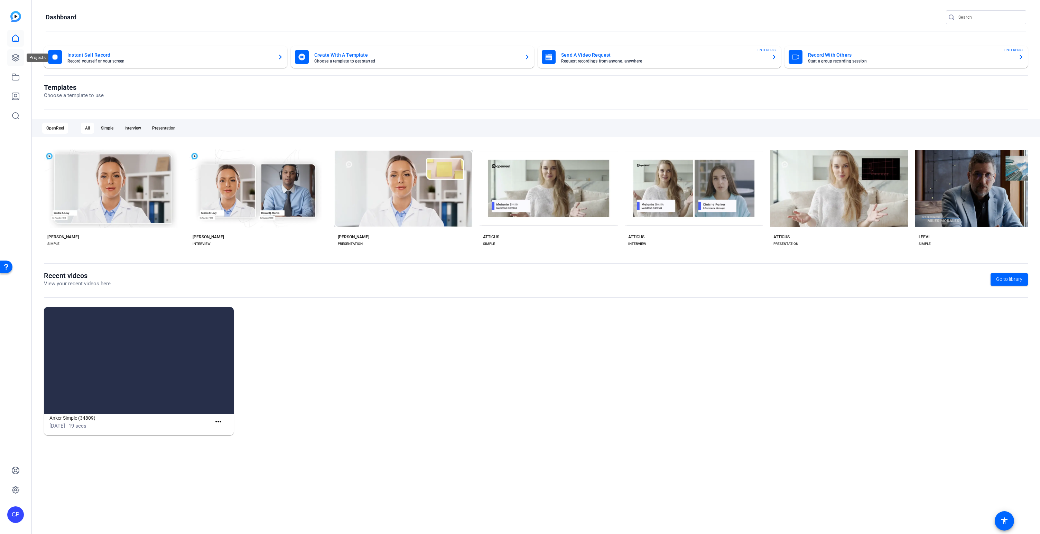
click at [14, 55] on icon at bounding box center [15, 58] width 8 height 8
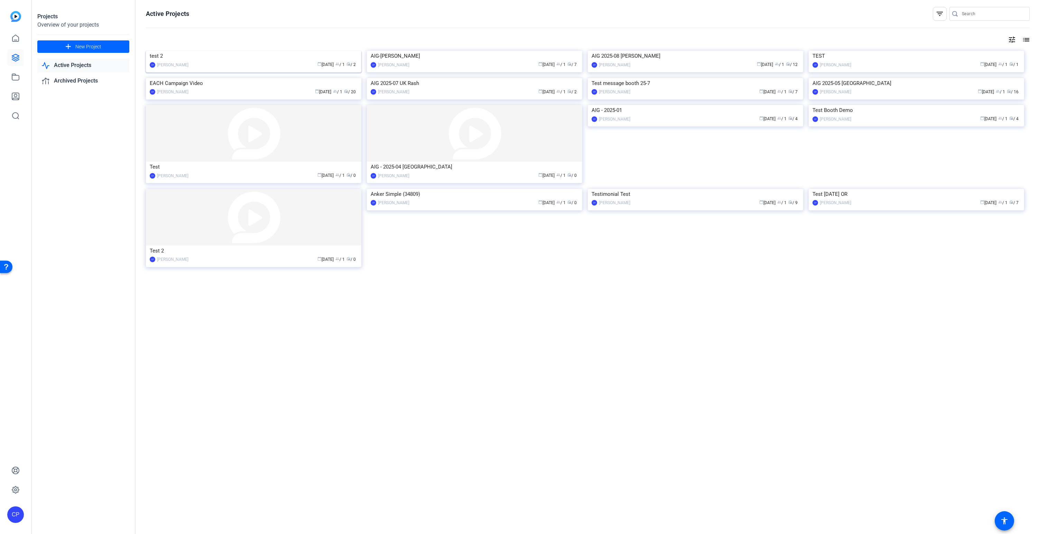
click at [278, 51] on img at bounding box center [253, 51] width 215 height 0
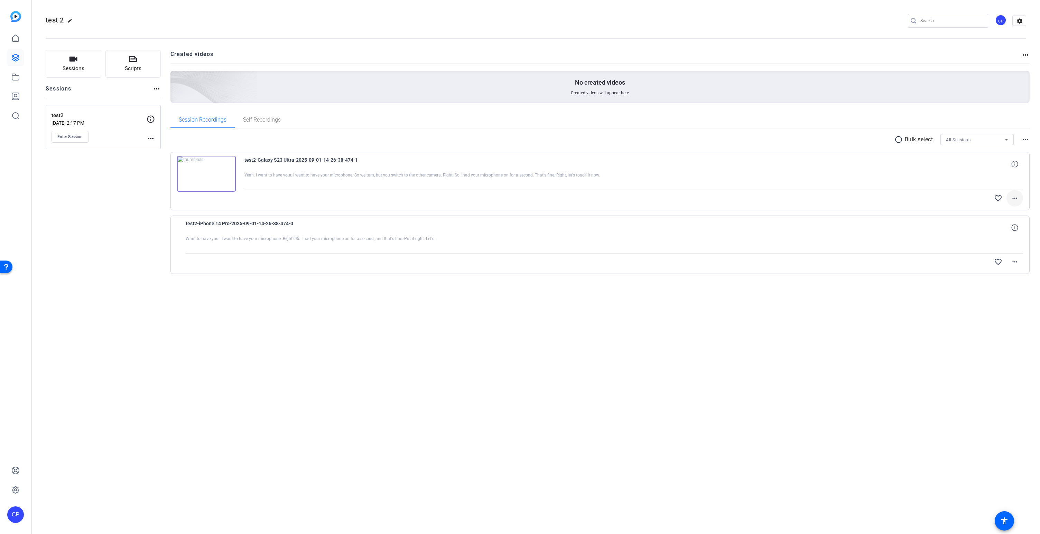
click at [1017, 196] on mat-icon "more_horiz" at bounding box center [1014, 198] width 8 height 8
click at [630, 328] on div at bounding box center [520, 267] width 1040 height 534
click at [1013, 197] on mat-icon "more_horiz" at bounding box center [1014, 198] width 8 height 8
click at [687, 311] on div at bounding box center [520, 267] width 1040 height 534
click at [1016, 197] on mat-icon "more_horiz" at bounding box center [1014, 198] width 8 height 8
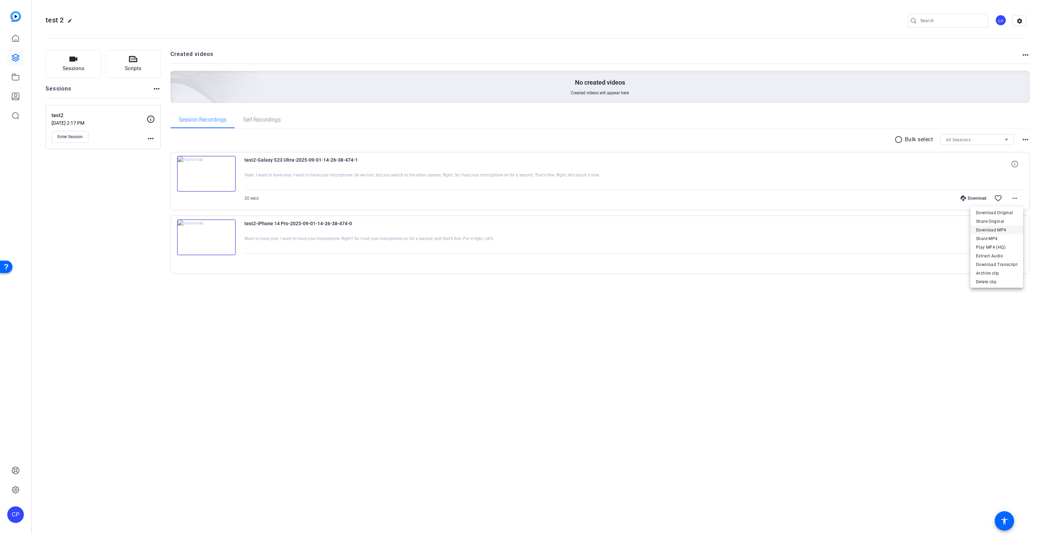
click at [999, 230] on span "Download MP4" at bounding box center [996, 230] width 41 height 8
click at [1015, 261] on mat-icon "more_horiz" at bounding box center [1014, 262] width 8 height 8
click at [994, 294] on span "Download MP4" at bounding box center [996, 294] width 41 height 8
click at [12, 57] on icon at bounding box center [15, 58] width 8 height 8
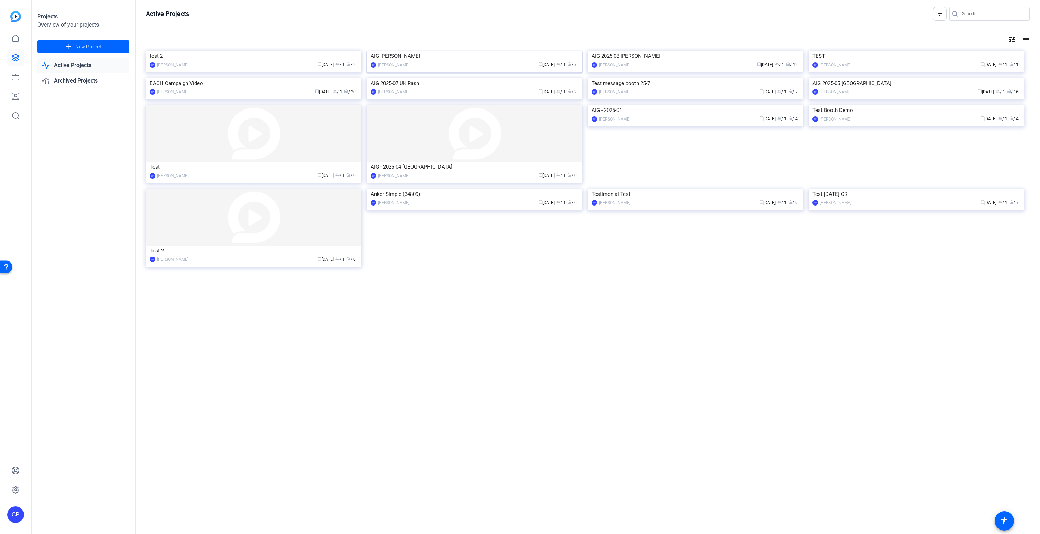
click at [442, 51] on img at bounding box center [474, 51] width 215 height 0
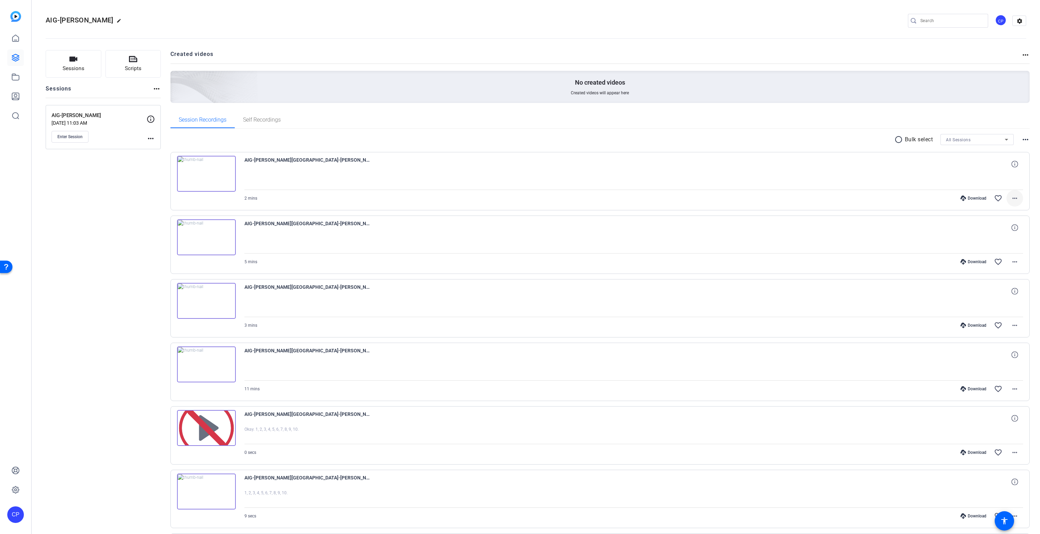
click at [1016, 200] on mat-icon "more_horiz" at bounding box center [1014, 198] width 8 height 8
click at [994, 229] on span "Download MP4" at bounding box center [992, 230] width 50 height 8
click at [1015, 263] on mat-icon "more_horiz" at bounding box center [1014, 262] width 8 height 8
click at [981, 294] on span "Download MP4" at bounding box center [992, 294] width 50 height 8
click at [1014, 328] on mat-icon "more_horiz" at bounding box center [1014, 325] width 8 height 8
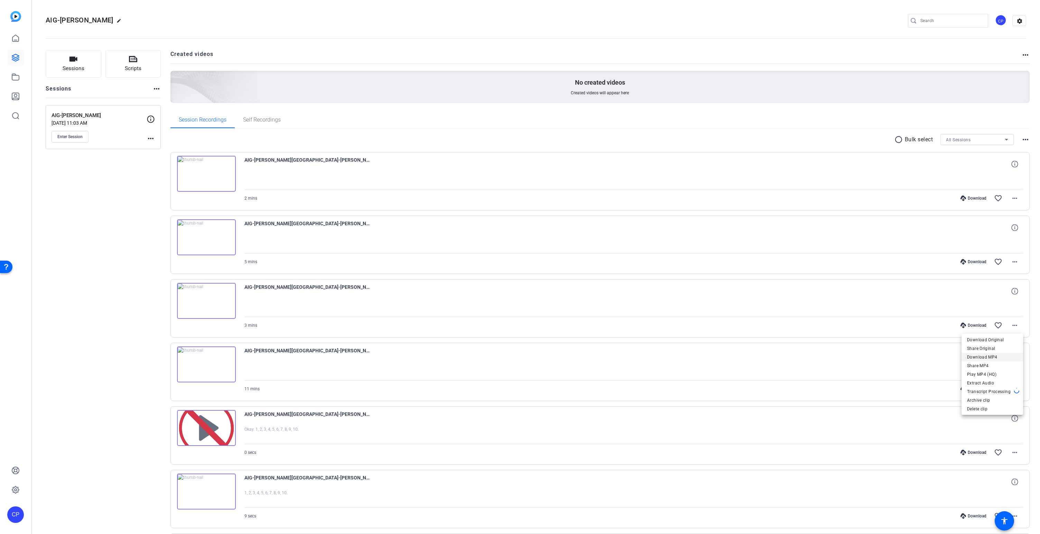
click at [985, 356] on span "Download MP4" at bounding box center [992, 357] width 50 height 8
click at [1014, 391] on mat-icon "more_horiz" at bounding box center [1014, 389] width 8 height 8
click at [981, 420] on span "Download MP4" at bounding box center [992, 421] width 50 height 8
click at [13, 56] on icon at bounding box center [15, 57] width 7 height 7
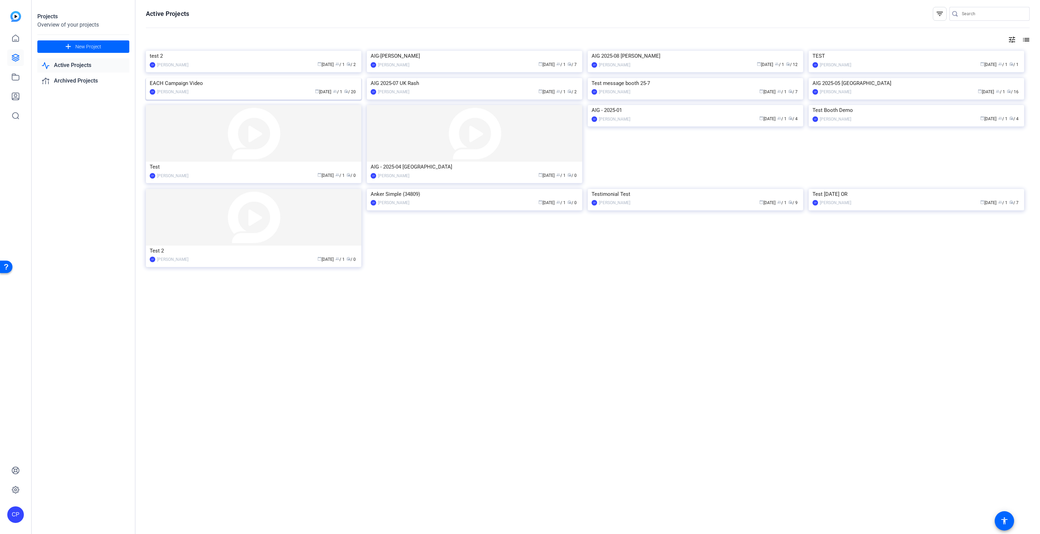
click at [304, 78] on img at bounding box center [253, 78] width 215 height 0
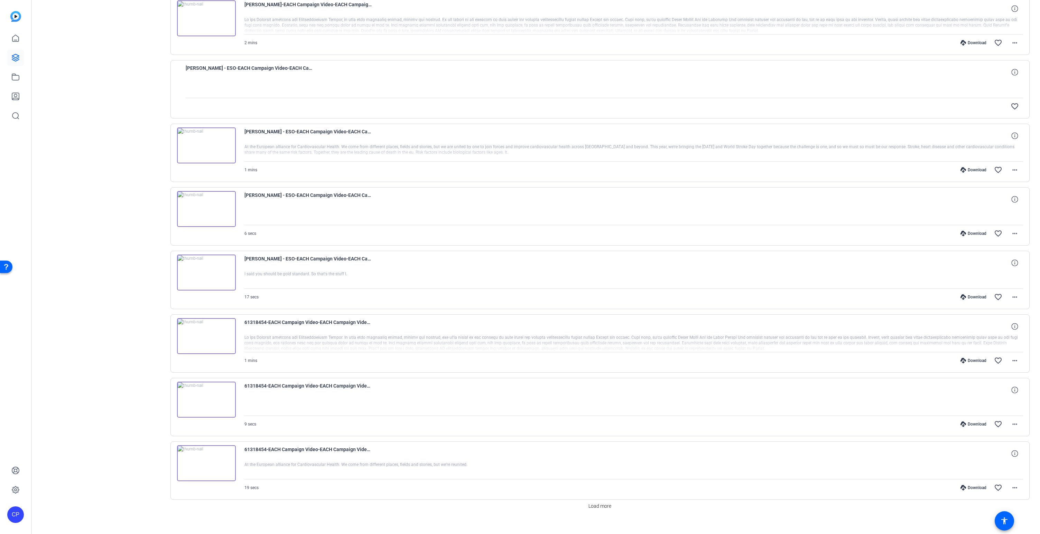
scroll to position [292, 0]
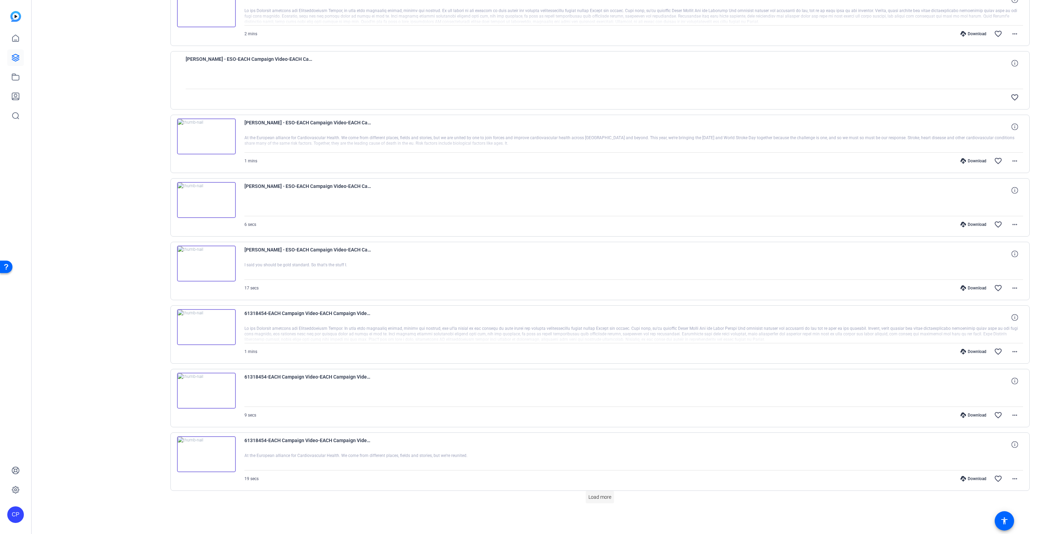
click at [603, 497] on span "Load more" at bounding box center [599, 497] width 23 height 7
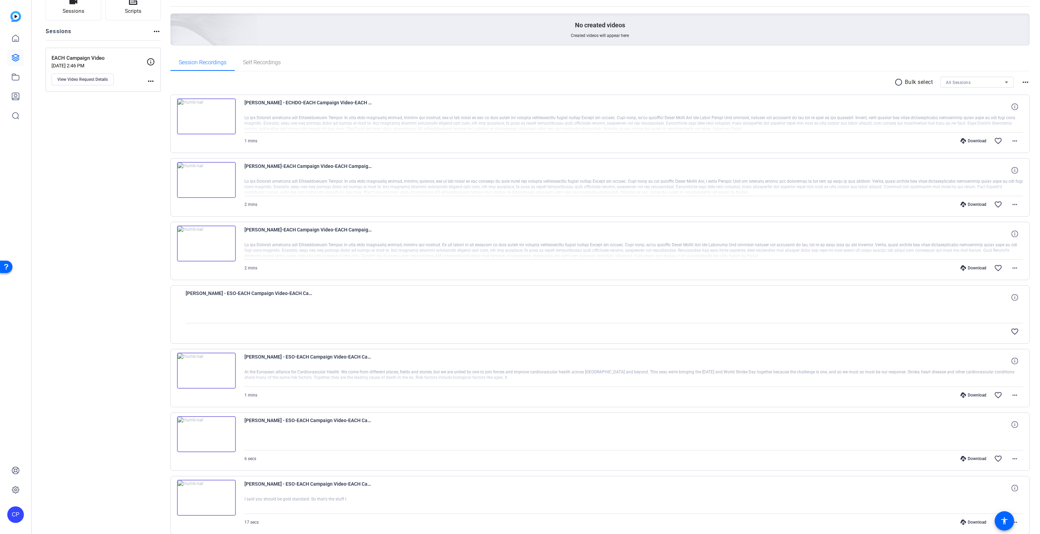
scroll to position [0, 0]
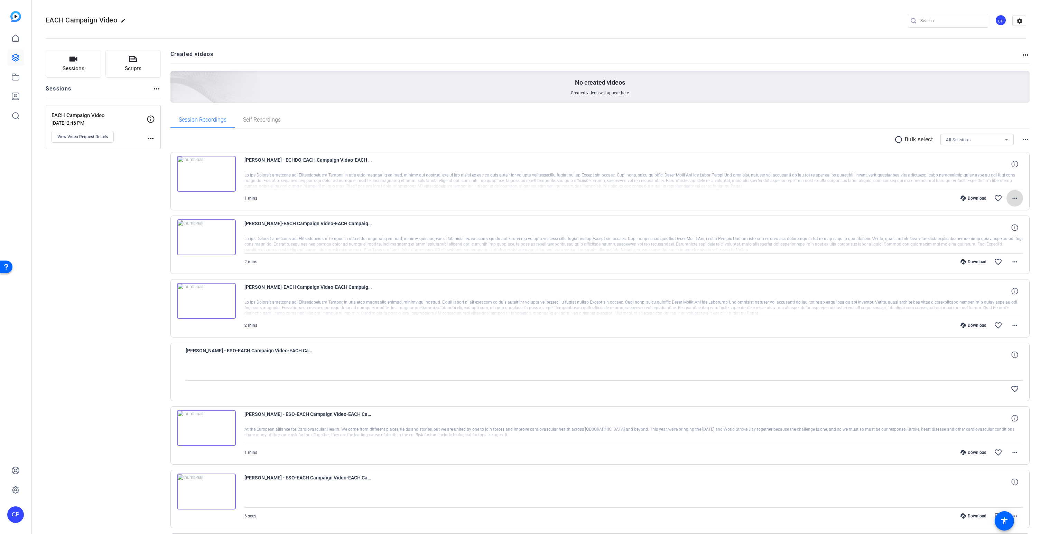
click at [1016, 197] on mat-icon "more_horiz" at bounding box center [1014, 198] width 8 height 8
click at [1000, 229] on span "Download MP4" at bounding box center [996, 230] width 41 height 8
